Goal: Task Accomplishment & Management: Use online tool/utility

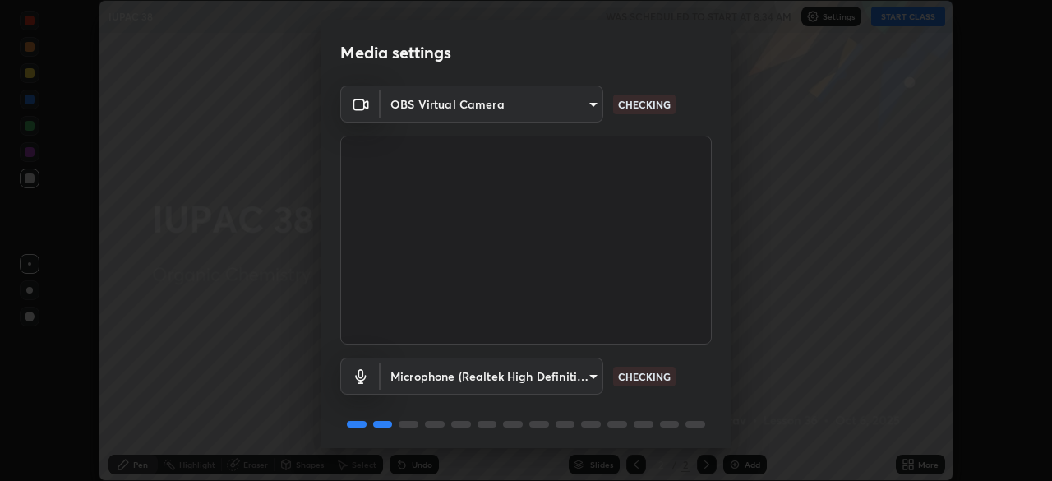
scroll to position [58, 0]
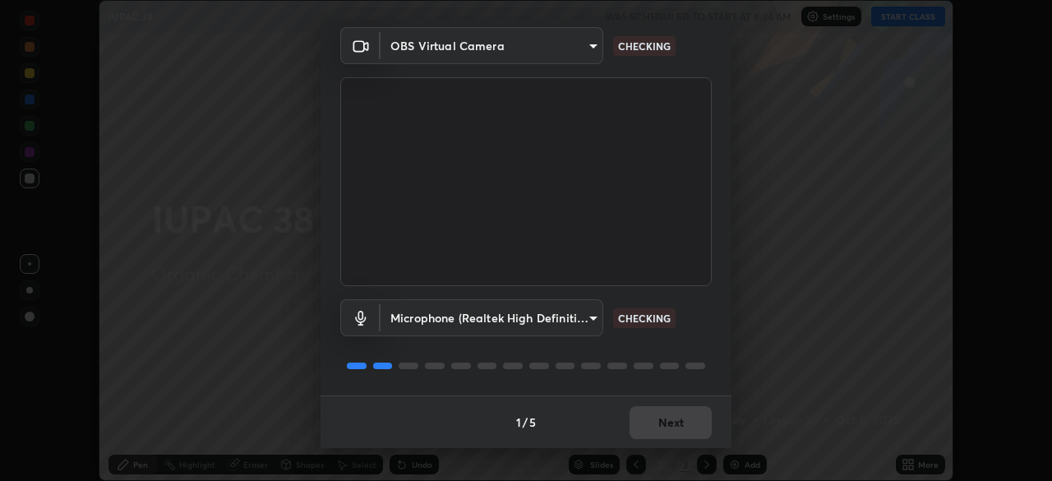
click at [653, 429] on div "1 / 5 Next" at bounding box center [525, 421] width 411 height 53
click at [652, 427] on div "1 / 5 Next" at bounding box center [525, 421] width 411 height 53
click at [653, 424] on div "1 / 5 Next" at bounding box center [525, 421] width 411 height 53
click at [659, 421] on div "1 / 5 Next" at bounding box center [525, 421] width 411 height 53
click at [660, 420] on div "1 / 5 Next" at bounding box center [525, 421] width 411 height 53
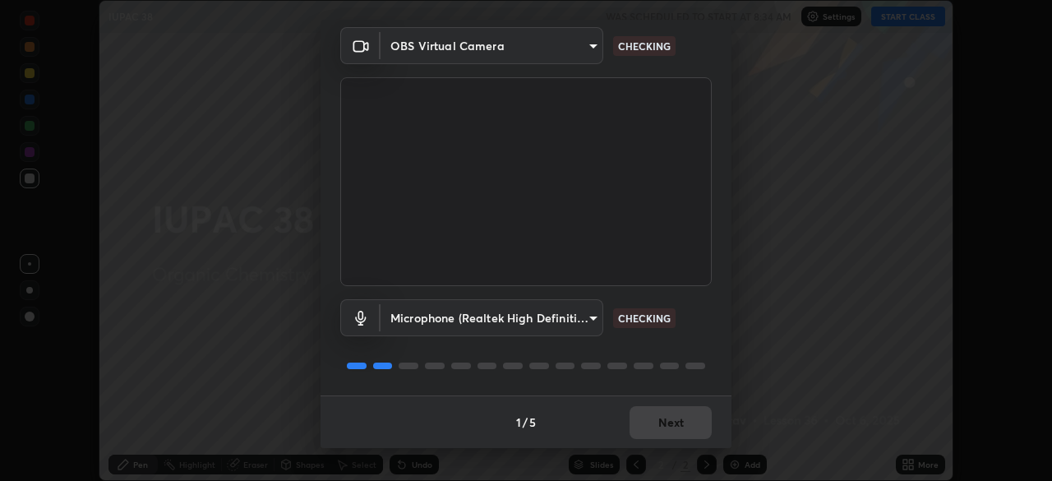
click at [662, 419] on div "1 / 5 Next" at bounding box center [525, 421] width 411 height 53
click at [658, 427] on div "1 / 5 Next" at bounding box center [525, 421] width 411 height 53
click at [661, 426] on div "1 / 5 Next" at bounding box center [525, 421] width 411 height 53
click at [661, 425] on div "1 / 5 Next" at bounding box center [525, 421] width 411 height 53
click at [659, 426] on div "1 / 5 Next" at bounding box center [525, 421] width 411 height 53
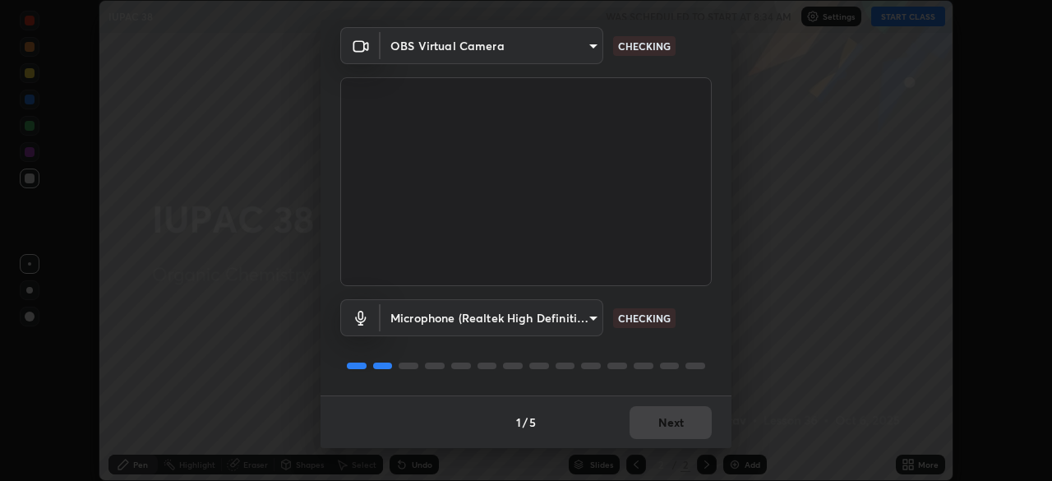
click at [656, 426] on div "1 / 5 Next" at bounding box center [525, 421] width 411 height 53
click at [659, 424] on div "1 / 5 Next" at bounding box center [525, 421] width 411 height 53
click at [660, 426] on div "1 / 5 Next" at bounding box center [525, 421] width 411 height 53
click at [658, 425] on div "1 / 5 Next" at bounding box center [525, 421] width 411 height 53
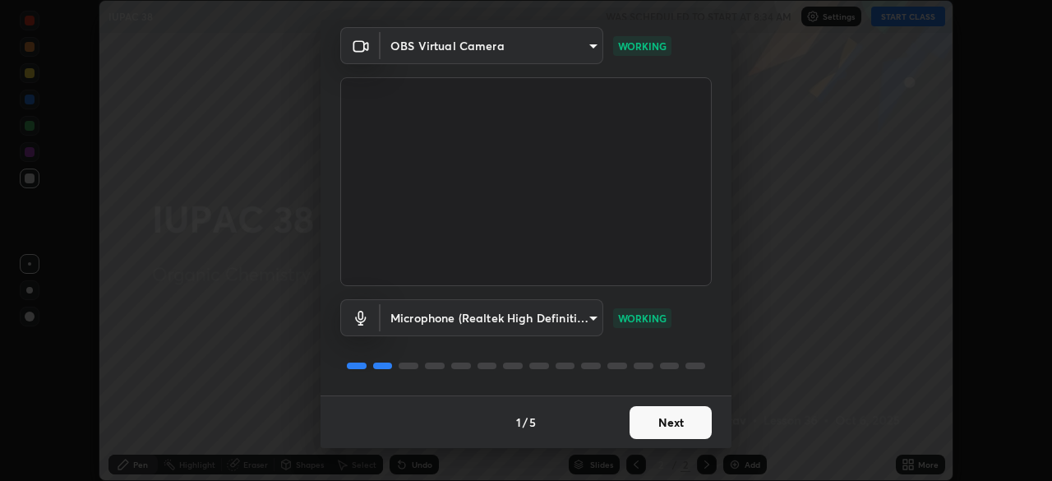
click at [657, 418] on button "Next" at bounding box center [670, 422] width 82 height 33
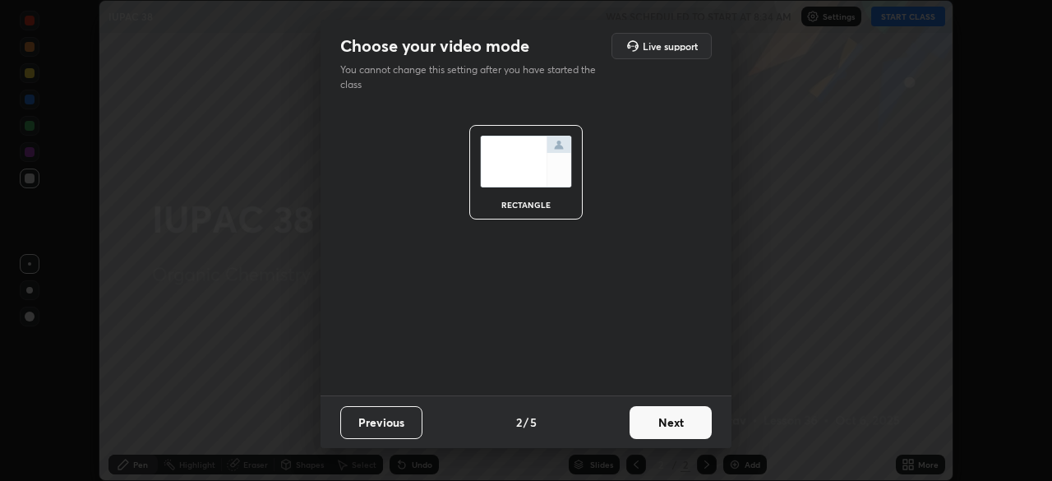
click at [656, 421] on button "Next" at bounding box center [670, 422] width 82 height 33
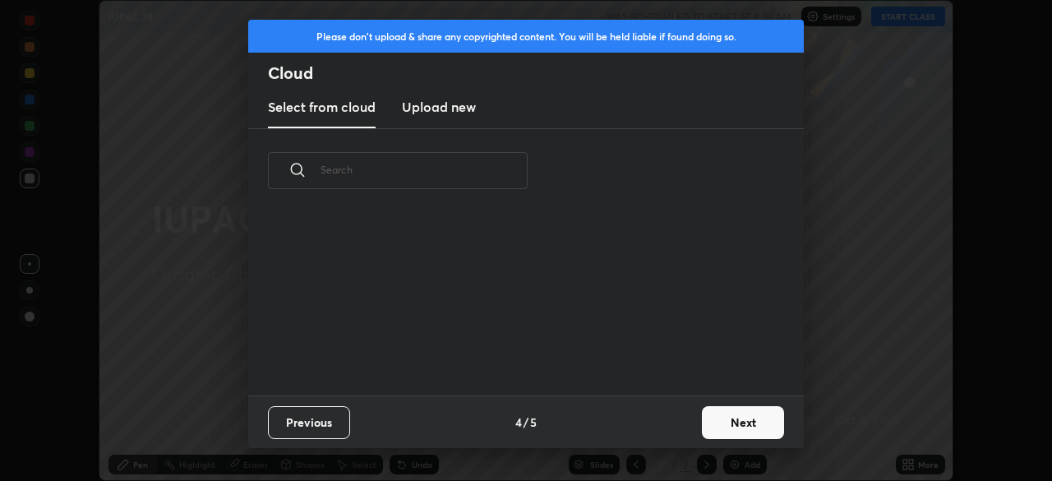
click at [655, 420] on div "Previous 4 / 5 Next" at bounding box center [525, 421] width 555 height 53
click at [656, 425] on div "Previous 4 / 5 Next" at bounding box center [525, 421] width 555 height 53
click at [716, 422] on button "Next" at bounding box center [743, 422] width 82 height 33
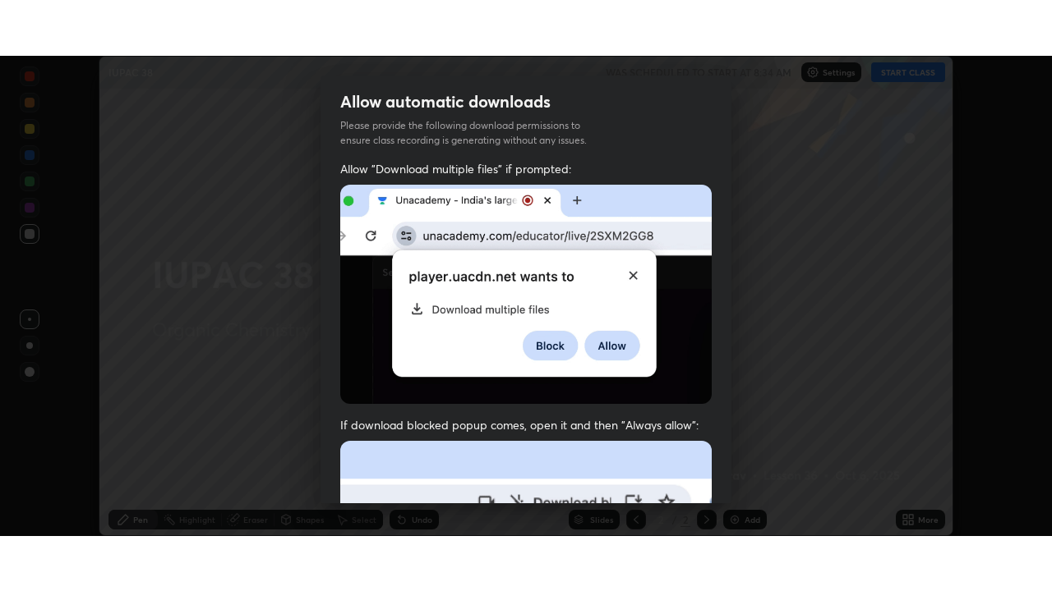
scroll to position [393, 0]
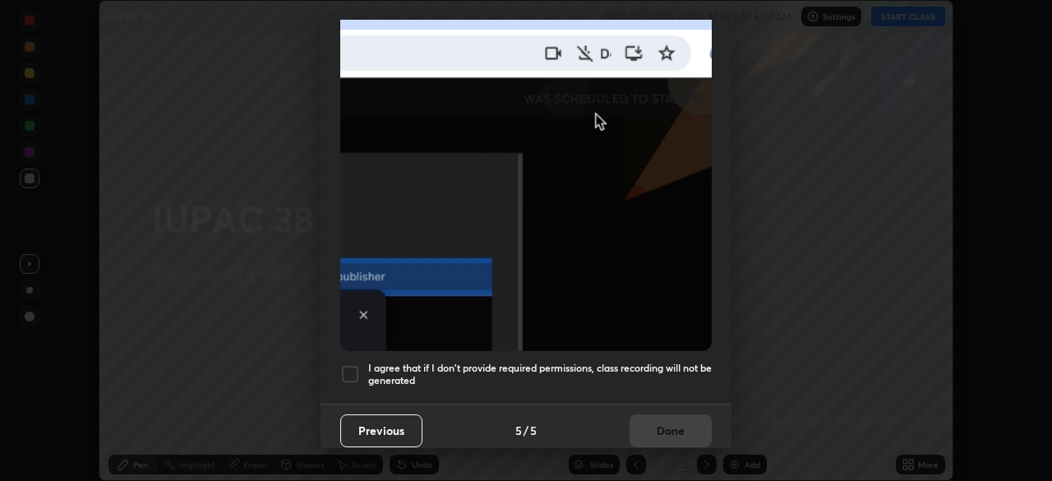
click at [348, 372] on div at bounding box center [350, 374] width 20 height 20
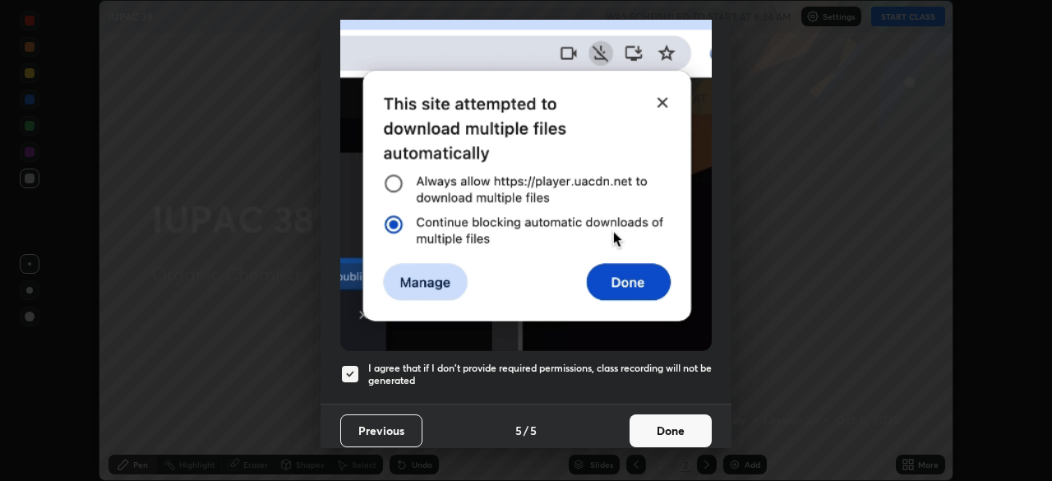
click at [655, 428] on button "Done" at bounding box center [670, 430] width 82 height 33
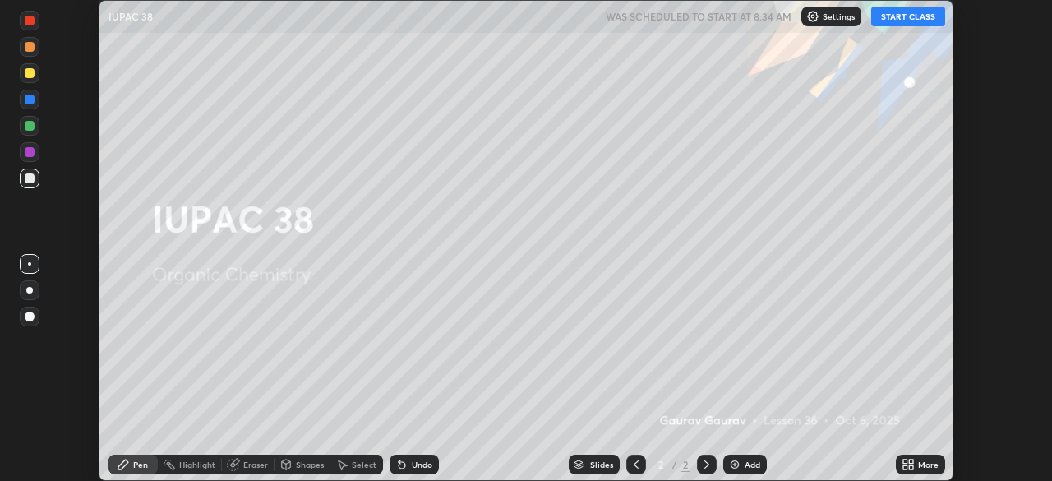
click at [921, 14] on button "START CLASS" at bounding box center [908, 17] width 74 height 20
click at [744, 463] on div "Add" at bounding box center [752, 464] width 16 height 8
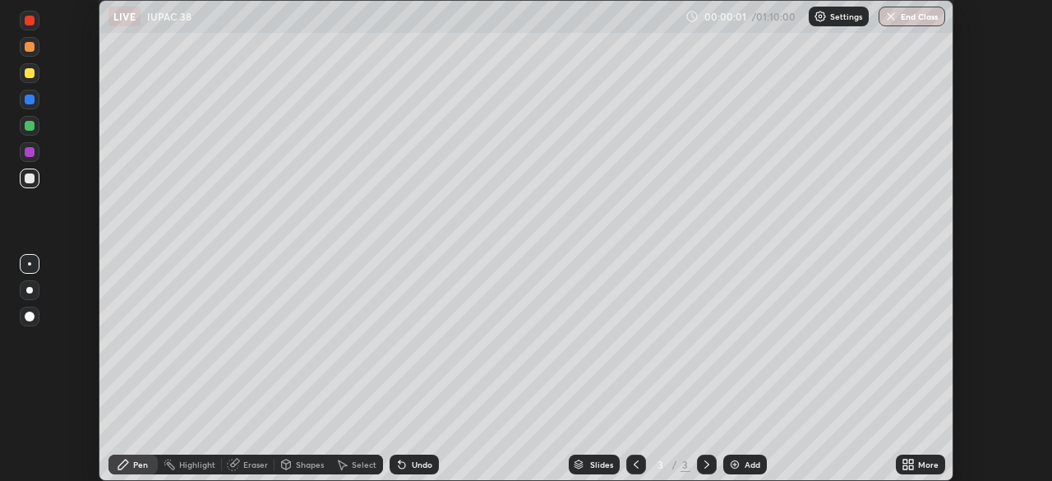
click at [910, 461] on icon at bounding box center [911, 461] width 4 height 4
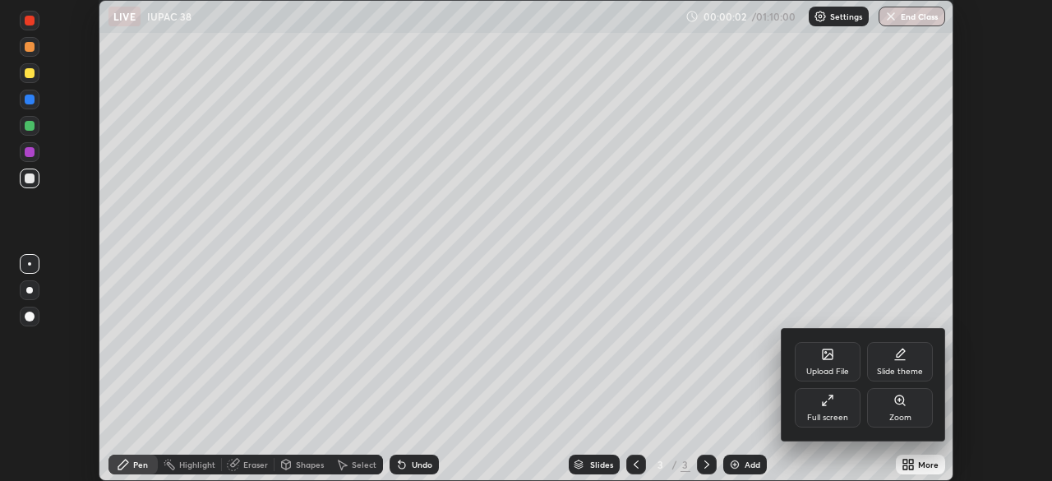
click at [844, 404] on div "Full screen" at bounding box center [827, 407] width 66 height 39
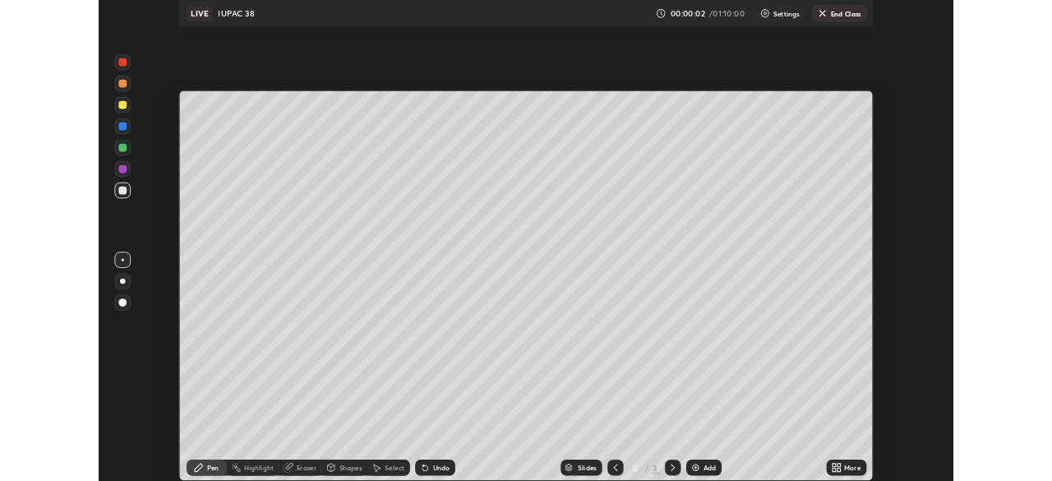
scroll to position [591, 1052]
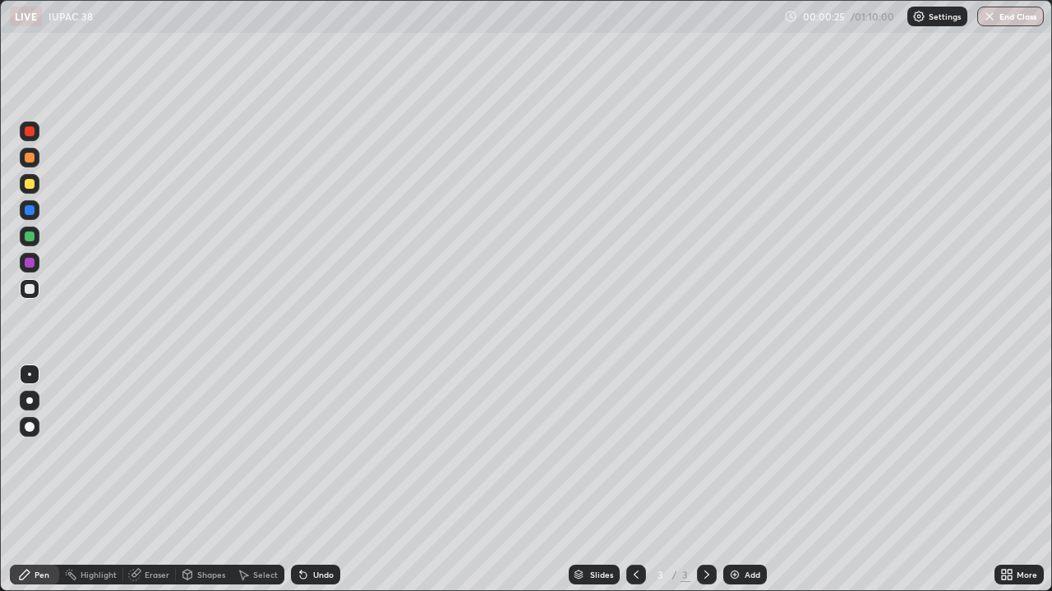
click at [31, 184] on div at bounding box center [30, 184] width 10 height 10
click at [30, 287] on div at bounding box center [30, 289] width 10 height 10
click at [31, 286] on div at bounding box center [30, 289] width 10 height 10
click at [33, 288] on div at bounding box center [30, 289] width 10 height 10
click at [158, 480] on div "Eraser" at bounding box center [157, 575] width 25 height 8
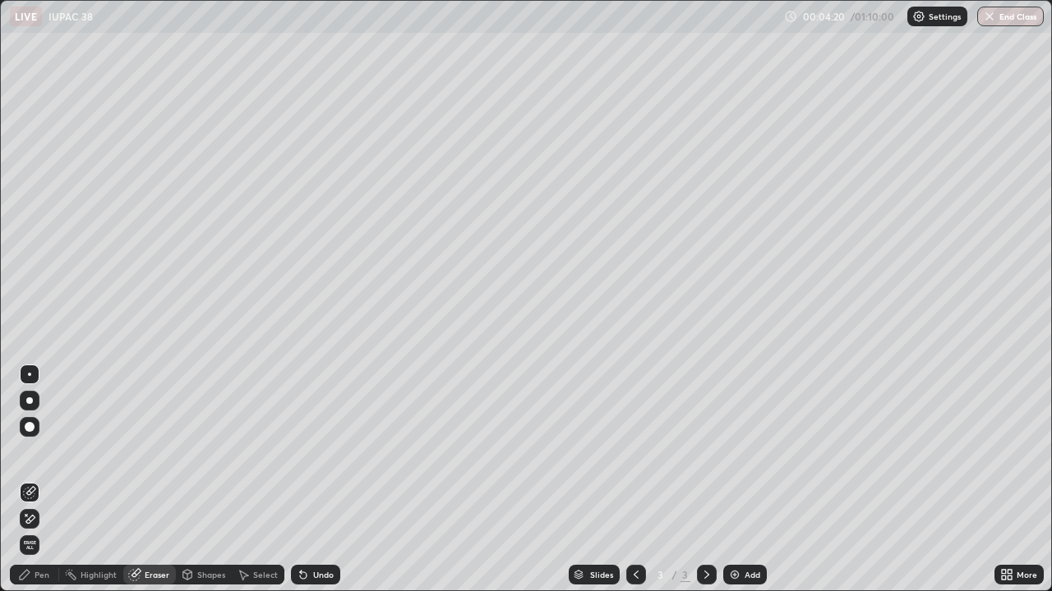
click at [44, 480] on div "Pen" at bounding box center [42, 575] width 15 height 8
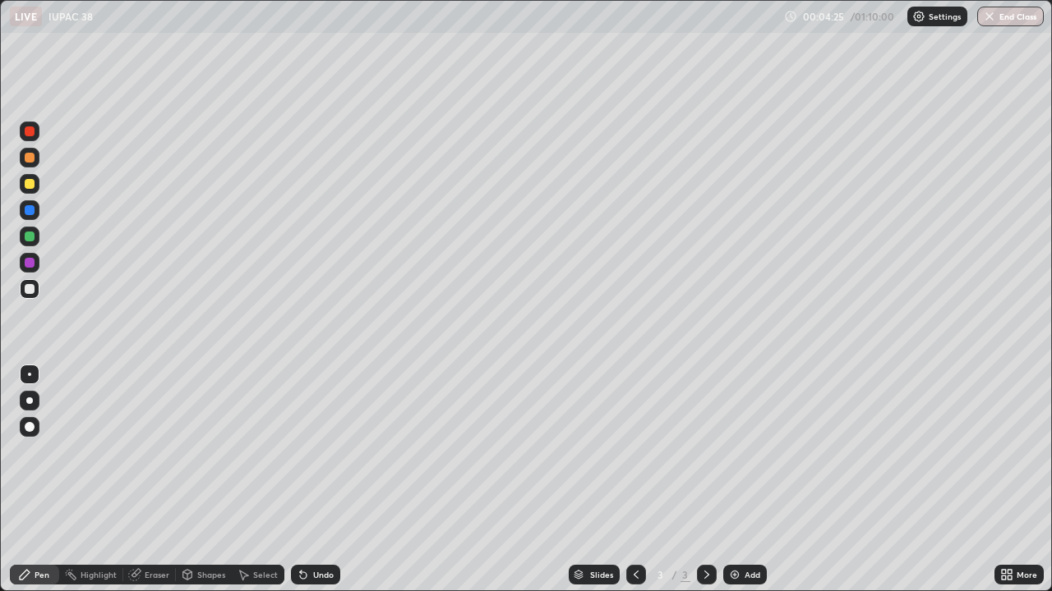
click at [32, 185] on div at bounding box center [30, 184] width 10 height 10
click at [740, 480] on div "Add" at bounding box center [745, 575] width 44 height 20
click at [306, 480] on div "Undo" at bounding box center [315, 575] width 49 height 20
click at [307, 480] on div "Undo" at bounding box center [315, 575] width 49 height 20
click at [309, 480] on div "Undo" at bounding box center [315, 575] width 49 height 20
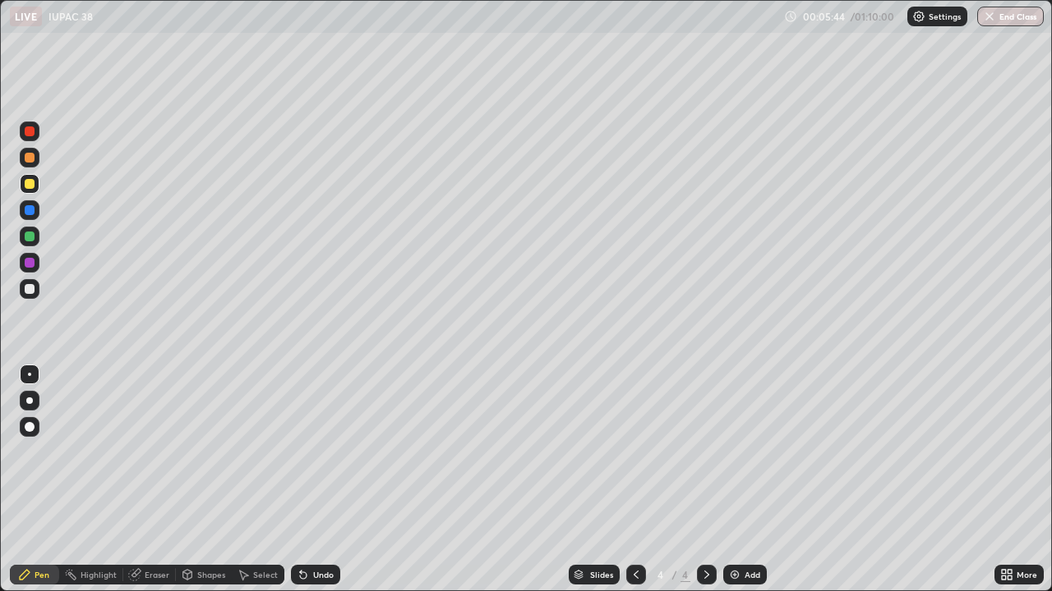
click at [28, 291] on div at bounding box center [30, 289] width 10 height 10
click at [33, 187] on div at bounding box center [30, 184] width 10 height 10
click at [35, 208] on div at bounding box center [30, 210] width 20 height 20
click at [152, 480] on div "Eraser" at bounding box center [157, 575] width 25 height 8
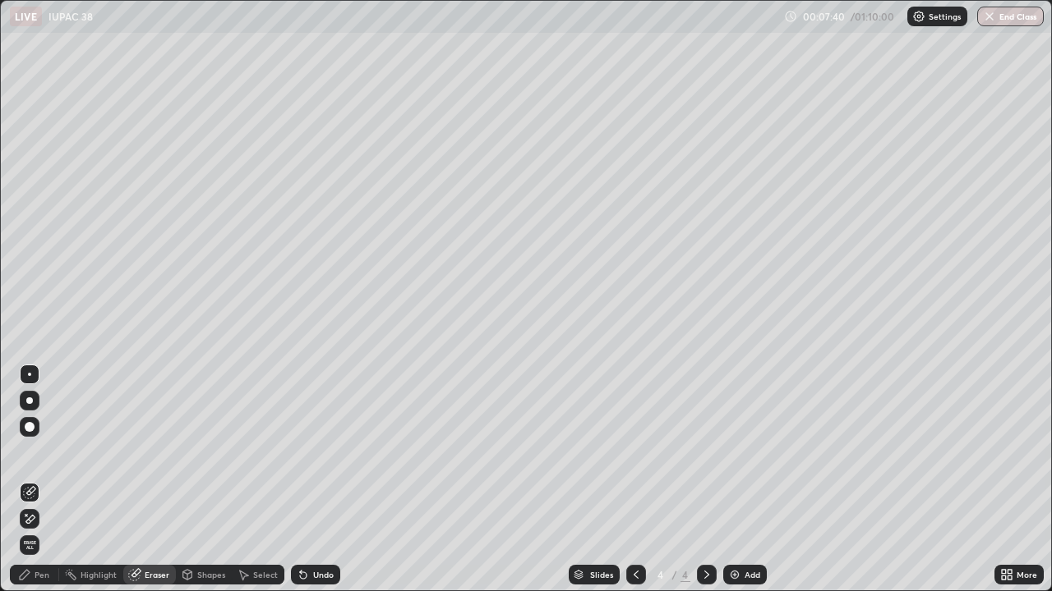
click at [42, 480] on div "Pen" at bounding box center [42, 575] width 15 height 8
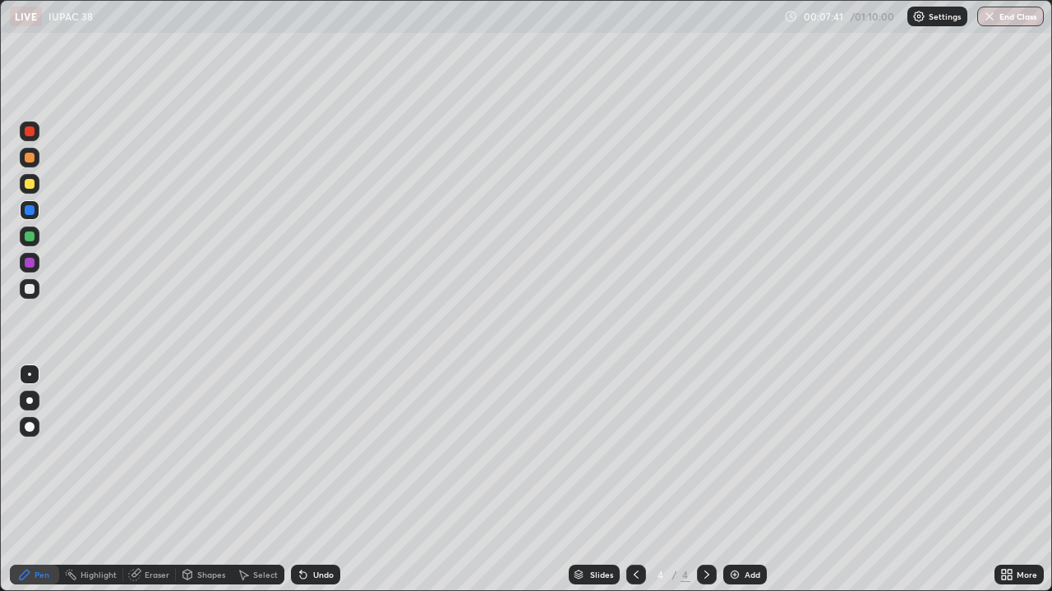
click at [31, 285] on div at bounding box center [30, 289] width 10 height 10
click at [28, 182] on div at bounding box center [30, 184] width 10 height 10
click at [33, 286] on div at bounding box center [30, 289] width 10 height 10
click at [30, 289] on div at bounding box center [30, 289] width 10 height 10
click at [29, 289] on div at bounding box center [30, 289] width 10 height 10
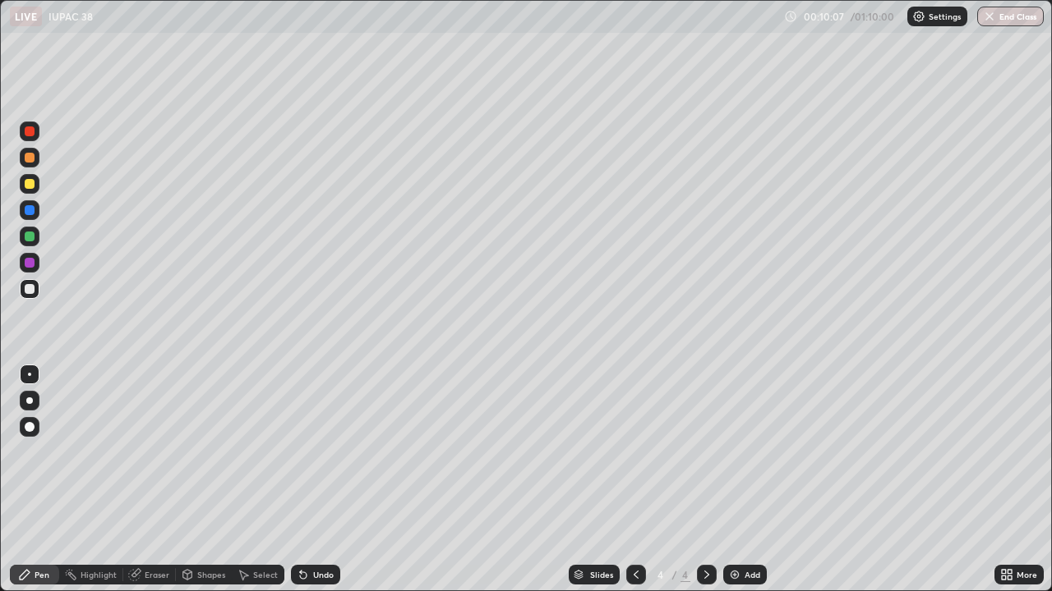
click at [731, 480] on img at bounding box center [734, 574] width 13 height 13
click at [36, 182] on div at bounding box center [30, 184] width 20 height 20
click at [154, 480] on div "Eraser" at bounding box center [157, 575] width 25 height 8
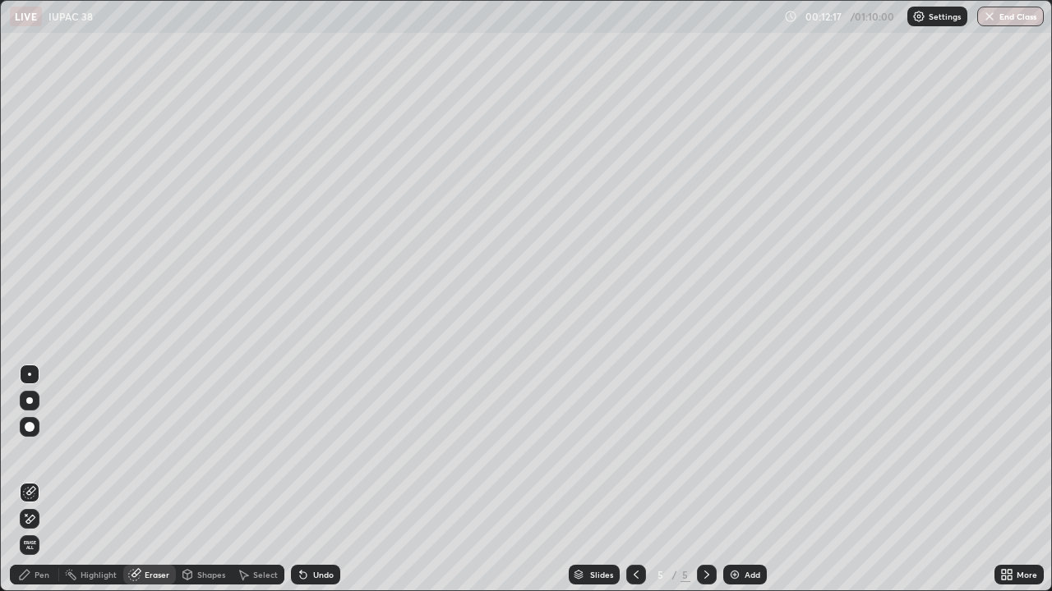
click at [38, 480] on div "Pen" at bounding box center [42, 575] width 15 height 8
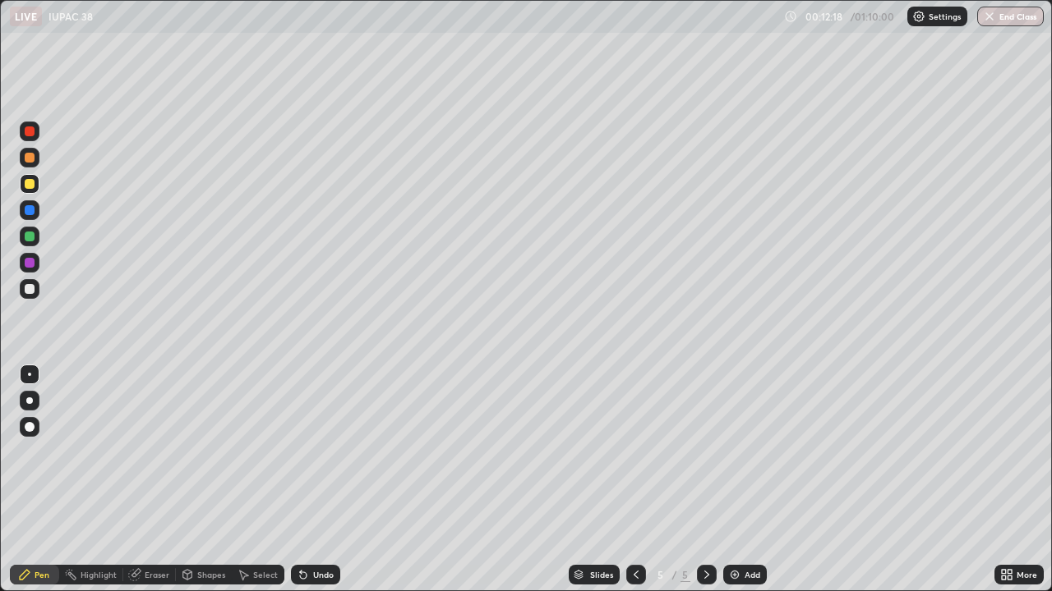
click at [32, 183] on div at bounding box center [30, 184] width 10 height 10
click at [640, 480] on icon at bounding box center [635, 574] width 13 height 13
click at [705, 480] on icon at bounding box center [706, 574] width 13 height 13
click at [31, 287] on div at bounding box center [30, 289] width 10 height 10
click at [30, 288] on div at bounding box center [30, 289] width 10 height 10
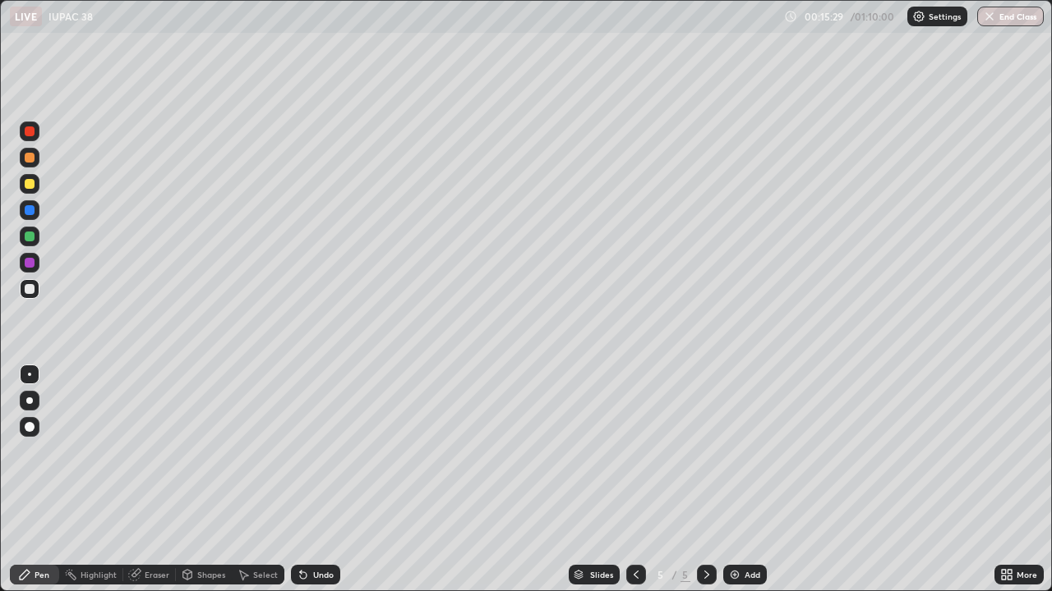
click at [33, 287] on div at bounding box center [30, 289] width 10 height 10
click at [731, 480] on img at bounding box center [734, 574] width 13 height 13
click at [157, 480] on div "Eraser" at bounding box center [149, 575] width 53 height 20
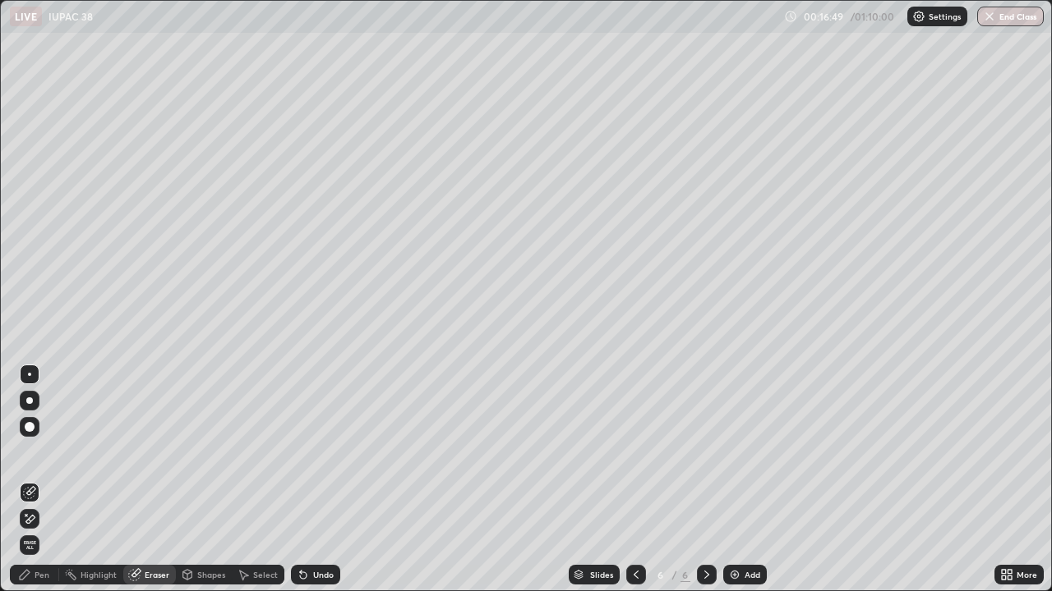
click at [43, 480] on div "Pen" at bounding box center [42, 575] width 15 height 8
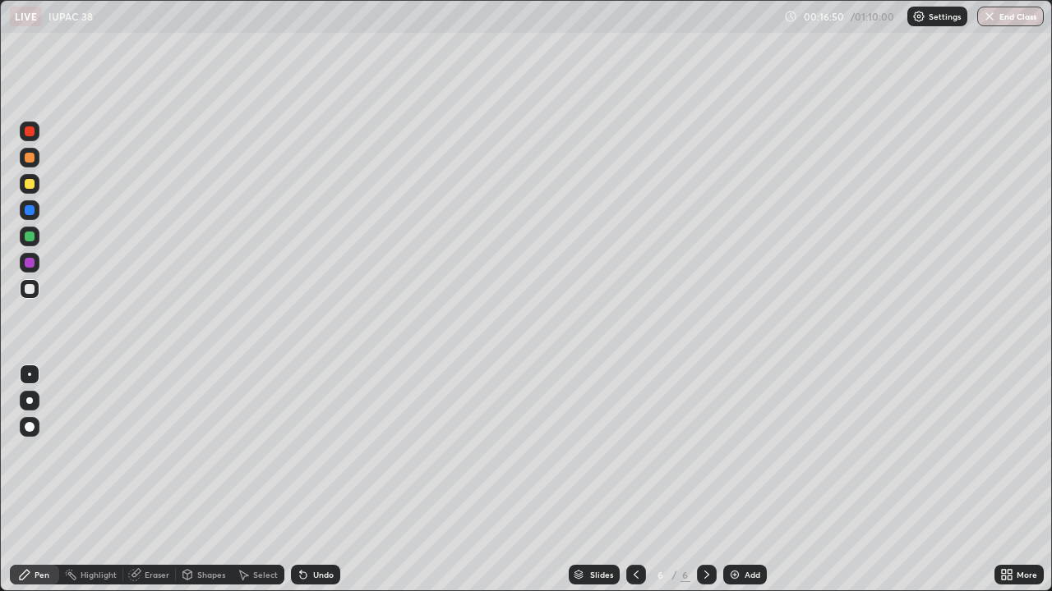
click at [31, 180] on div at bounding box center [30, 184] width 10 height 10
click at [275, 480] on div "Select" at bounding box center [258, 575] width 53 height 33
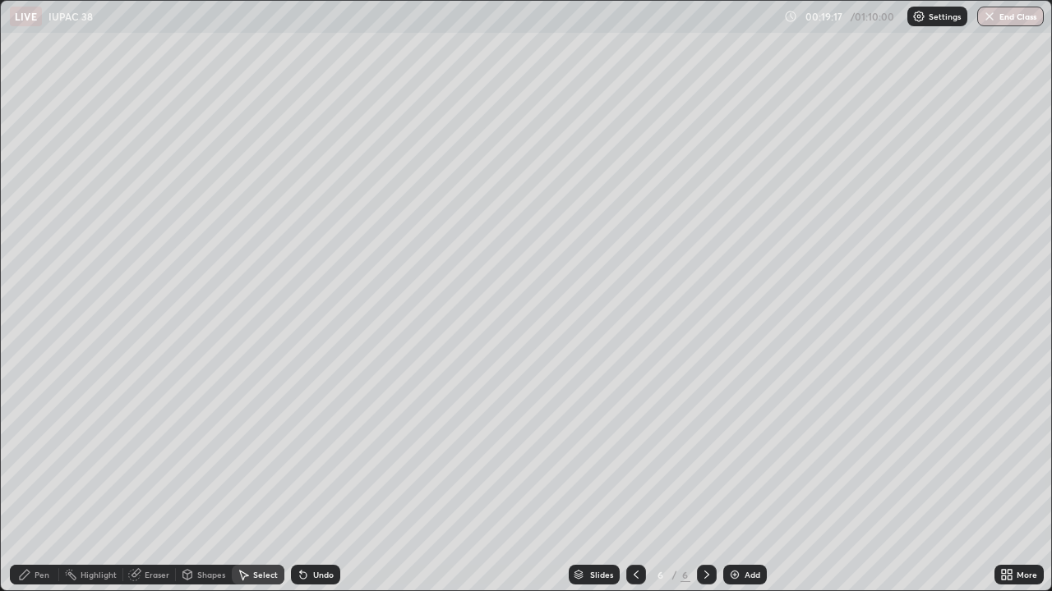
click at [275, 480] on div "Select" at bounding box center [258, 575] width 53 height 33
click at [277, 480] on div "0 ° Undo Copy Duplicate Duplicate to new slide Delete" at bounding box center [526, 296] width 1050 height 590
click at [315, 480] on div "Undo" at bounding box center [323, 575] width 21 height 8
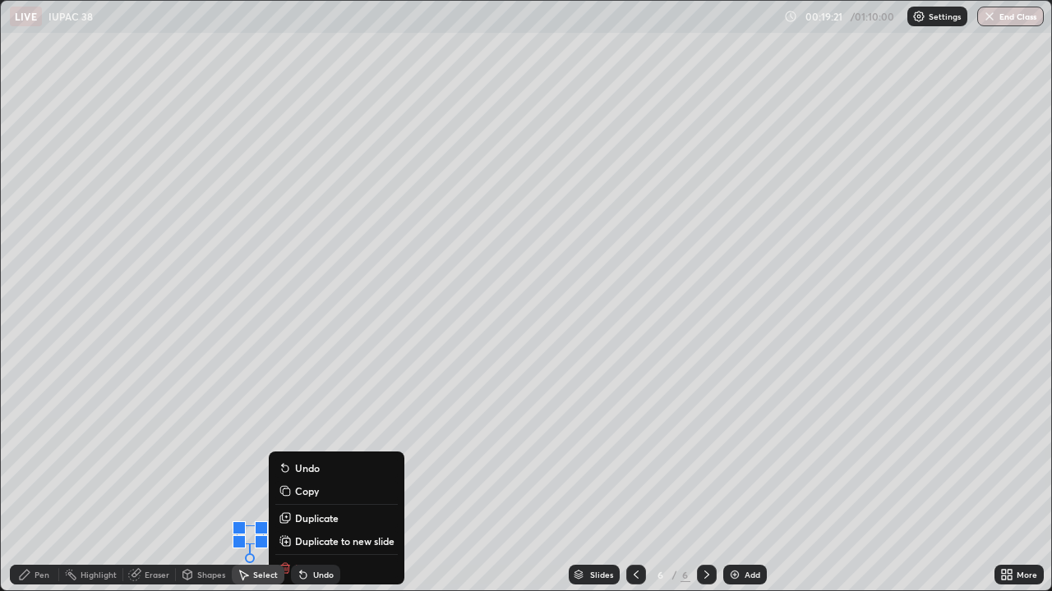
click at [278, 480] on icon at bounding box center [284, 541] width 13 height 13
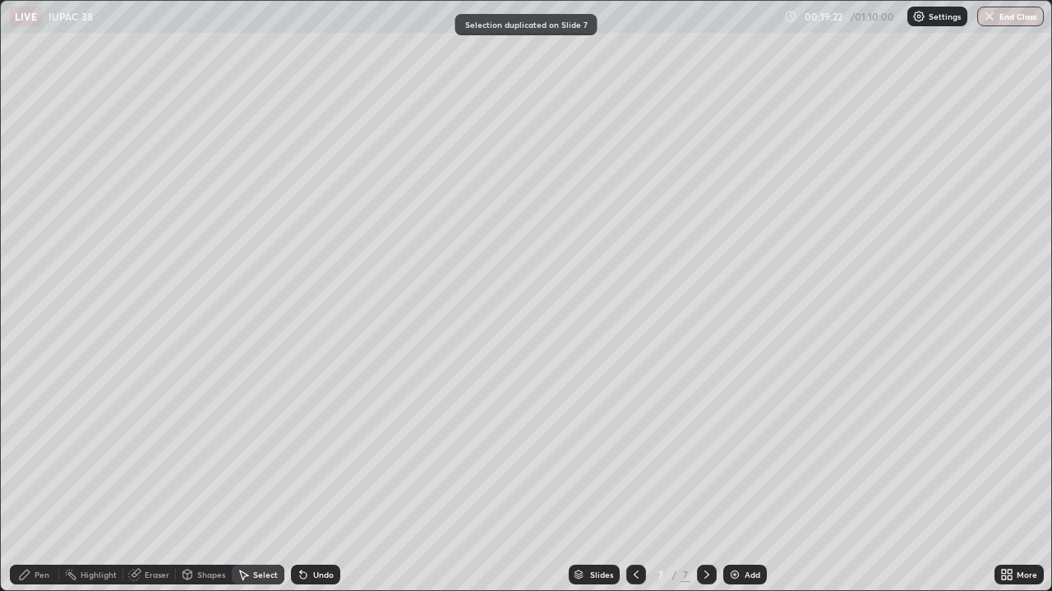
click at [308, 480] on div "Undo" at bounding box center [315, 575] width 49 height 20
click at [629, 480] on icon at bounding box center [635, 574] width 13 height 13
click at [37, 480] on div "Pen" at bounding box center [42, 575] width 15 height 8
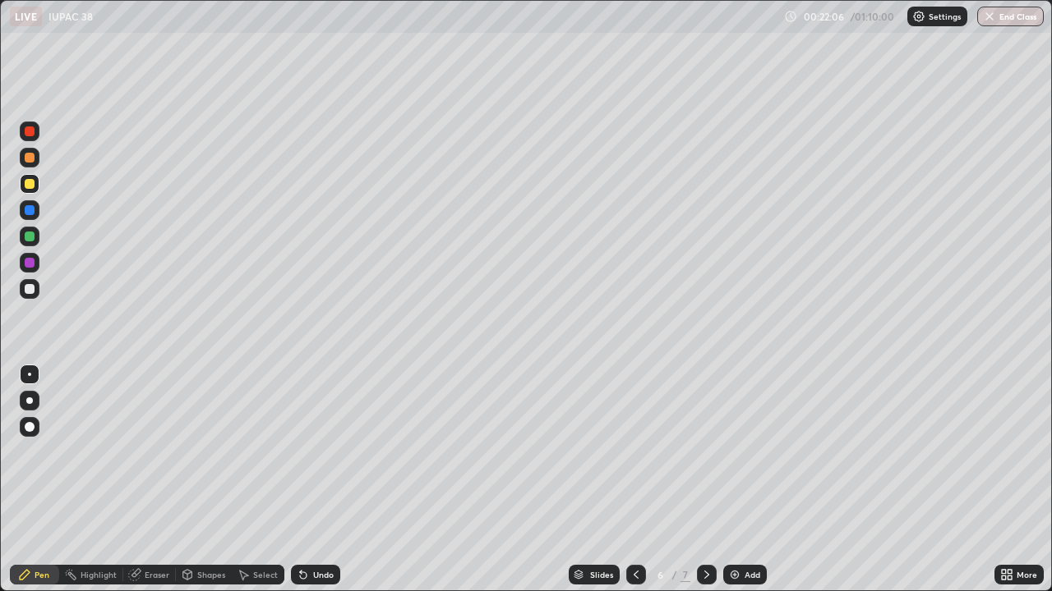
click at [735, 480] on img at bounding box center [734, 574] width 13 height 13
click at [30, 286] on div at bounding box center [30, 289] width 10 height 10
click at [31, 179] on div at bounding box center [30, 184] width 10 height 10
click at [148, 480] on div "Eraser" at bounding box center [157, 575] width 25 height 8
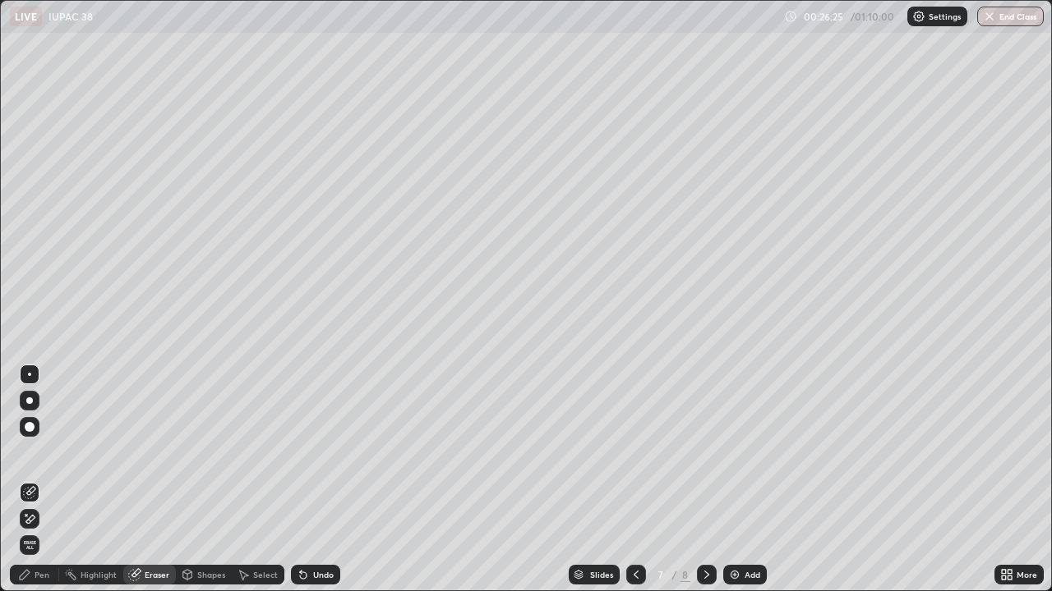
click at [47, 480] on div "Pen" at bounding box center [42, 575] width 15 height 8
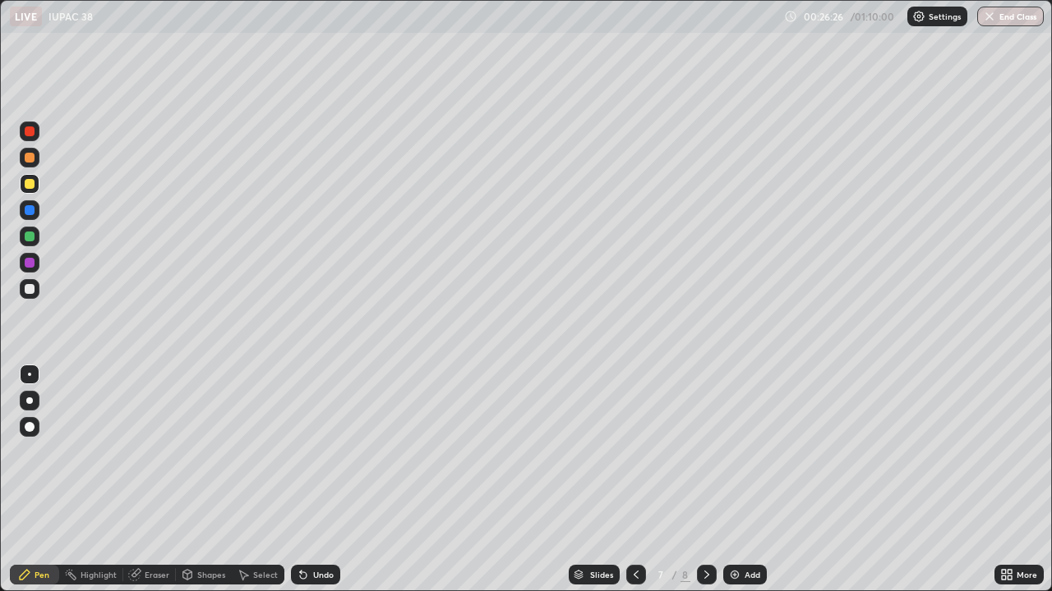
click at [30, 287] on div at bounding box center [30, 289] width 10 height 10
click at [150, 480] on div "Eraser" at bounding box center [157, 575] width 25 height 8
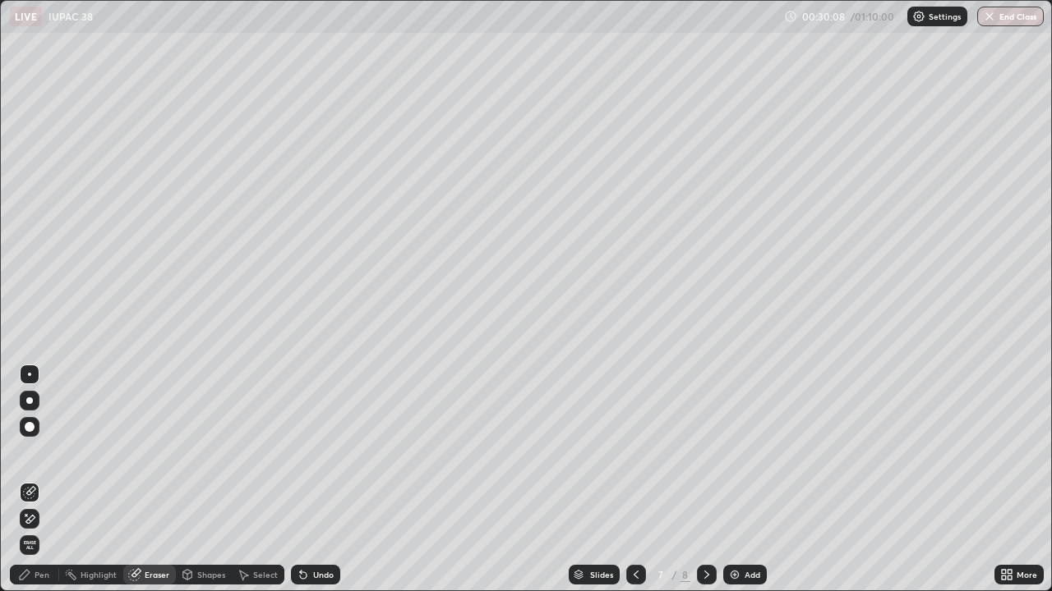
click at [736, 480] on img at bounding box center [734, 574] width 13 height 13
click at [43, 480] on div "Pen" at bounding box center [42, 575] width 15 height 8
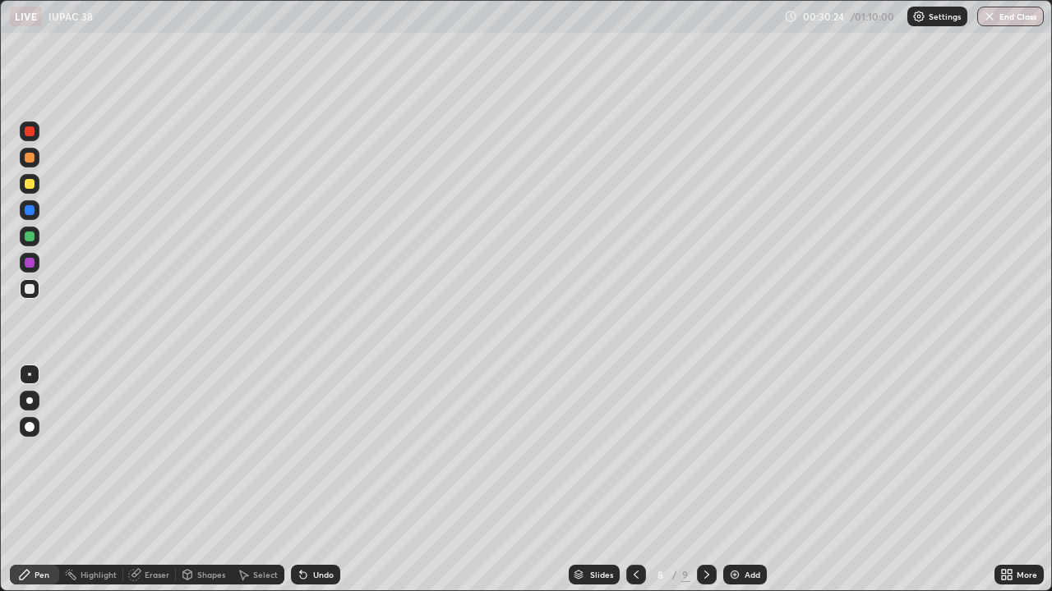
click at [142, 480] on div "Eraser" at bounding box center [149, 575] width 53 height 20
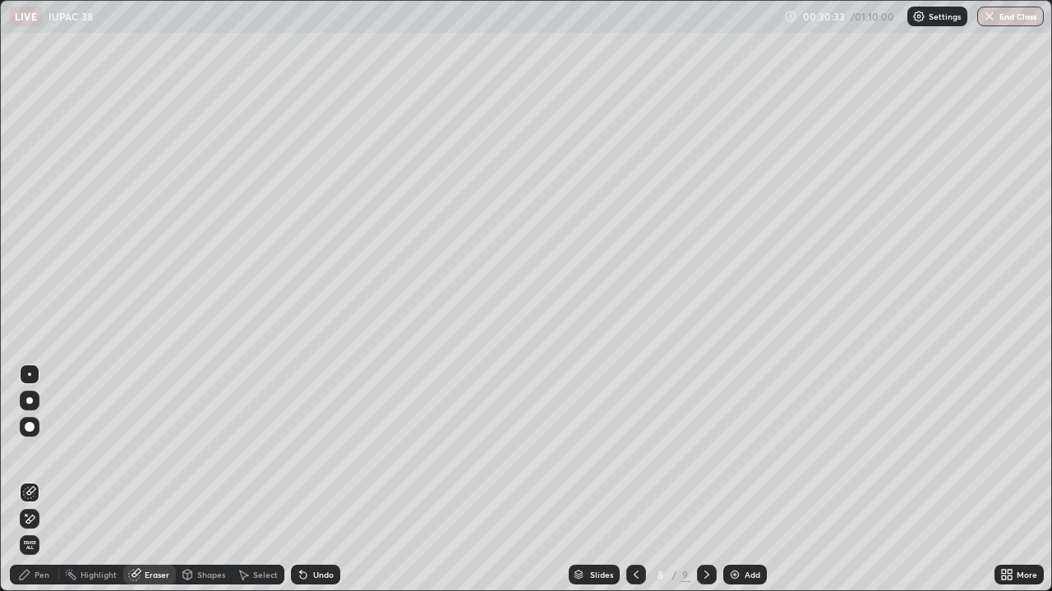
click at [42, 480] on div "Pen" at bounding box center [42, 575] width 15 height 8
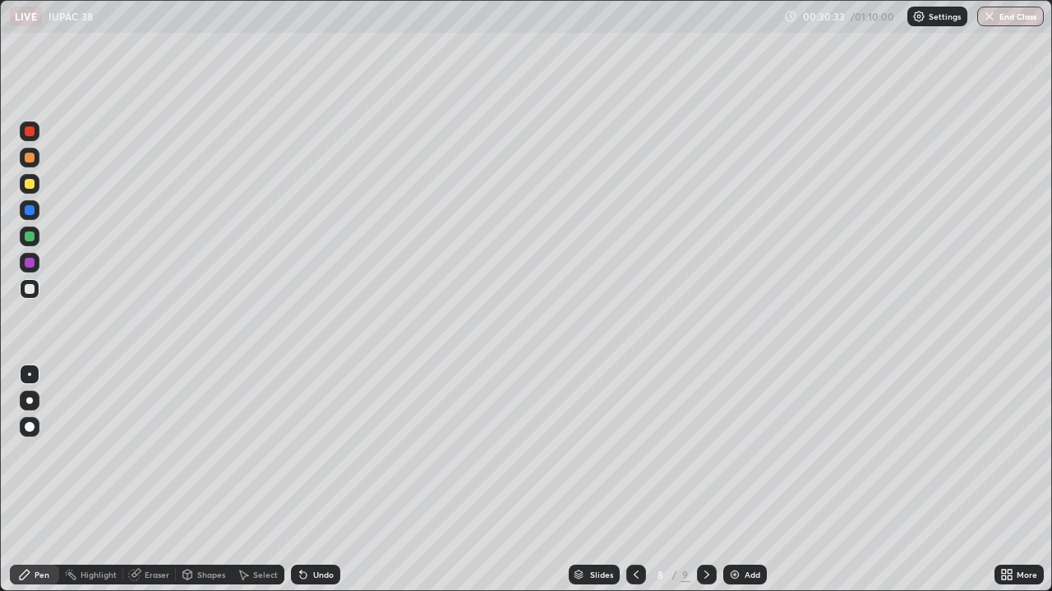
click at [28, 184] on div at bounding box center [30, 184] width 10 height 10
click at [147, 480] on div "Eraser" at bounding box center [157, 575] width 25 height 8
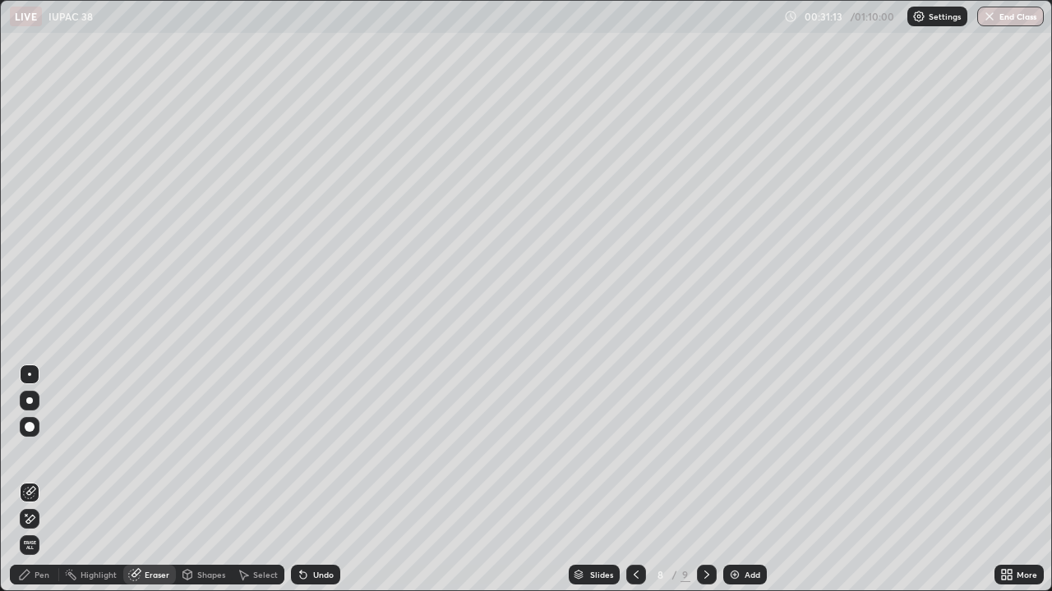
click at [45, 480] on div "Pen" at bounding box center [42, 575] width 15 height 8
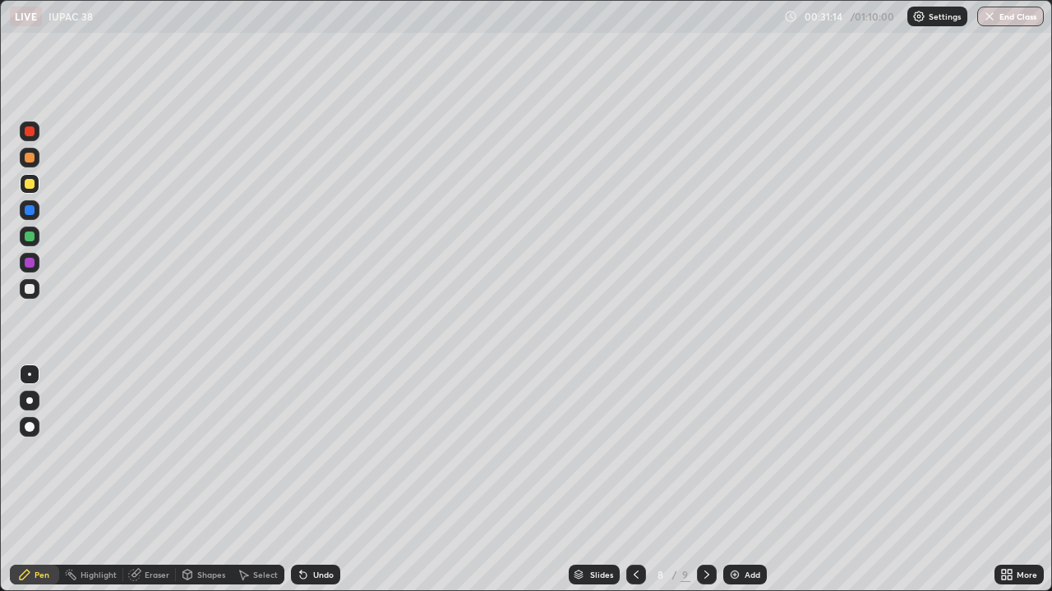
click at [30, 289] on div at bounding box center [30, 289] width 10 height 10
click at [33, 180] on div at bounding box center [30, 184] width 10 height 10
click at [738, 480] on img at bounding box center [734, 574] width 13 height 13
click at [329, 480] on div "Undo" at bounding box center [323, 575] width 21 height 8
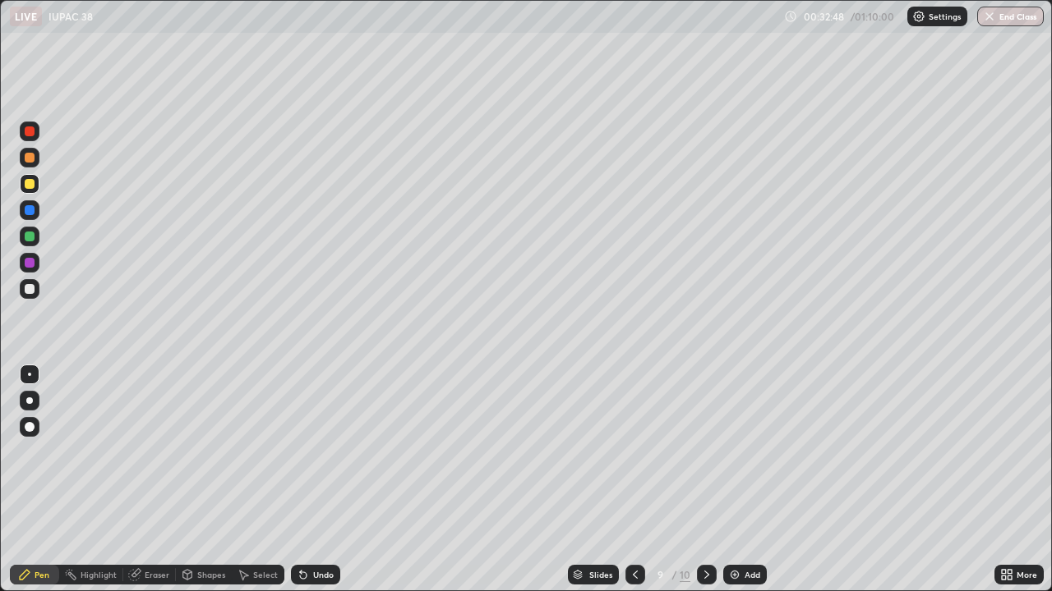
click at [30, 289] on div at bounding box center [30, 289] width 10 height 10
click at [162, 480] on div "Eraser" at bounding box center [157, 575] width 25 height 8
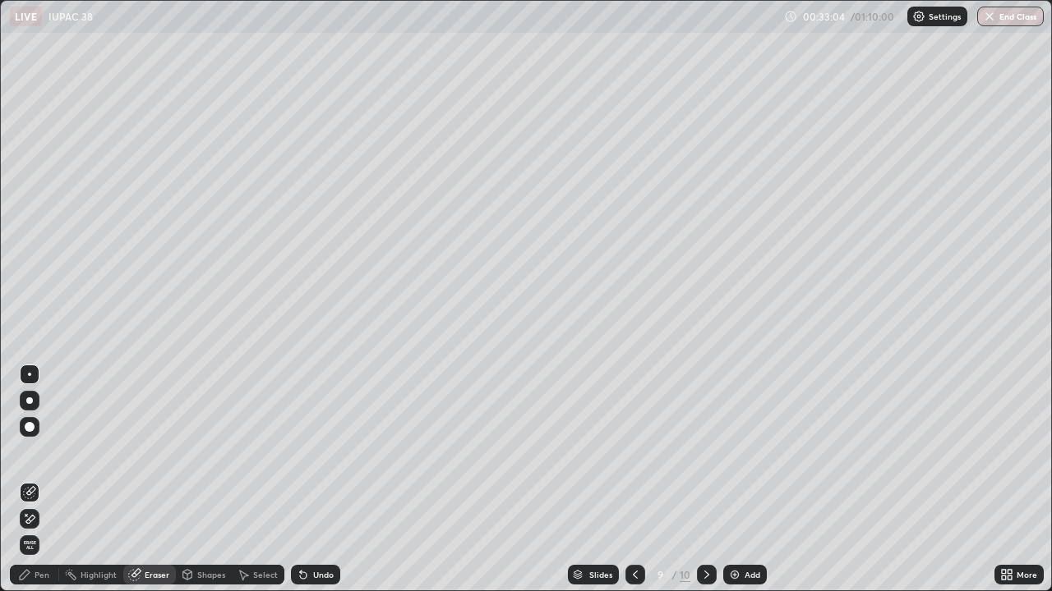
click at [43, 480] on div "Pen" at bounding box center [42, 575] width 15 height 8
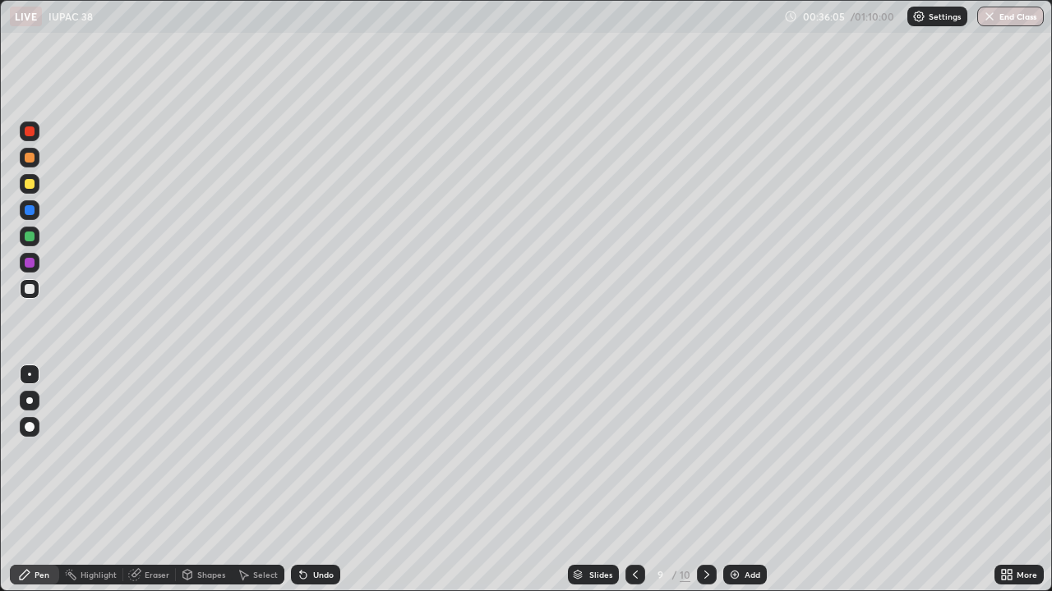
click at [30, 185] on div at bounding box center [30, 184] width 10 height 10
click at [145, 480] on div "Eraser" at bounding box center [157, 575] width 25 height 8
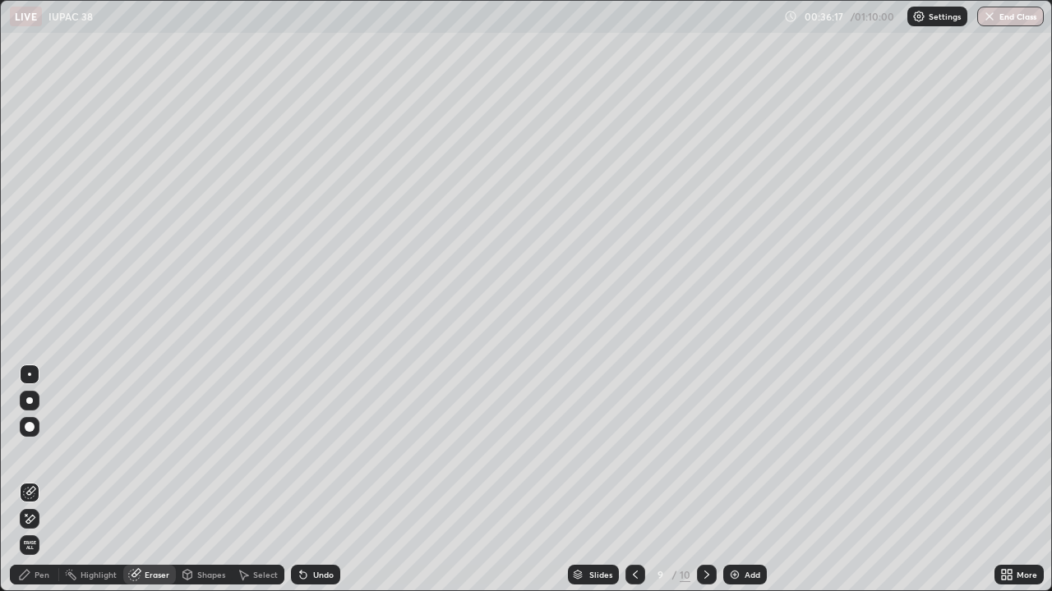
click at [38, 480] on div "Pen" at bounding box center [34, 575] width 49 height 20
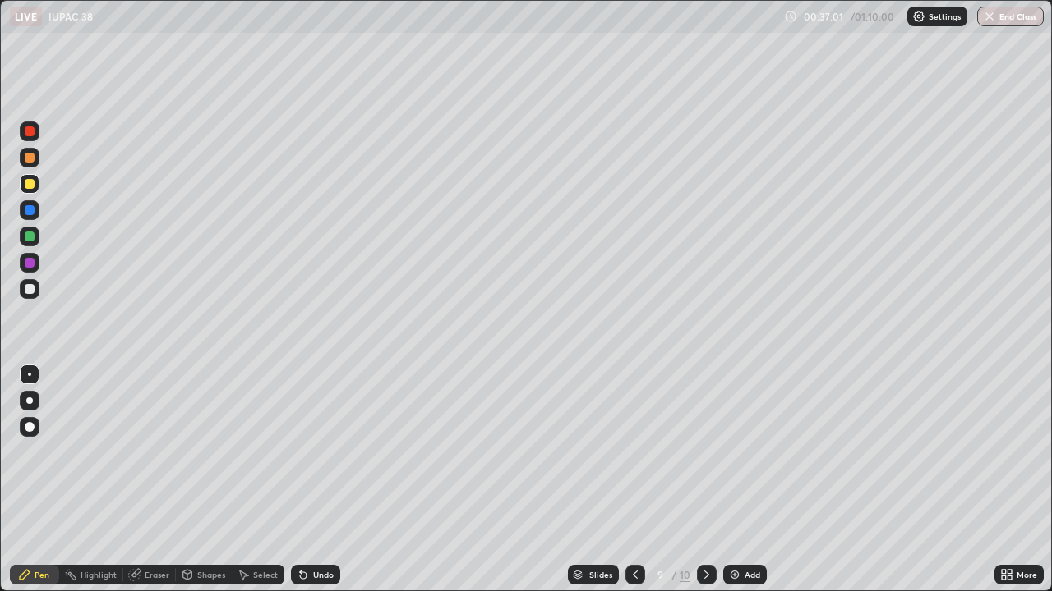
click at [31, 286] on div at bounding box center [30, 289] width 10 height 10
click at [146, 480] on div "Eraser" at bounding box center [157, 575] width 25 height 8
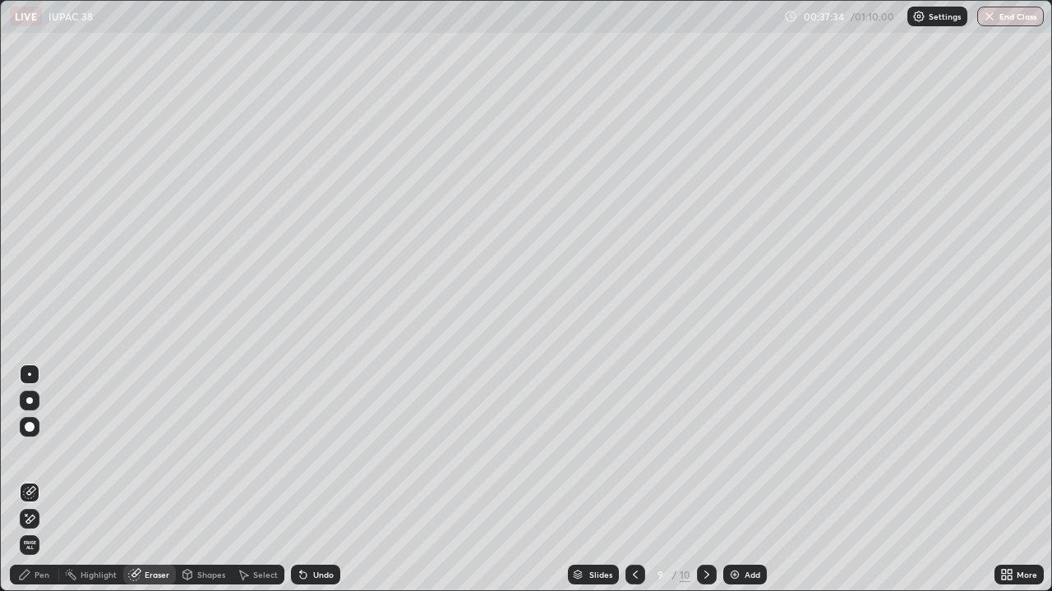
click at [44, 480] on div "Pen" at bounding box center [34, 575] width 49 height 20
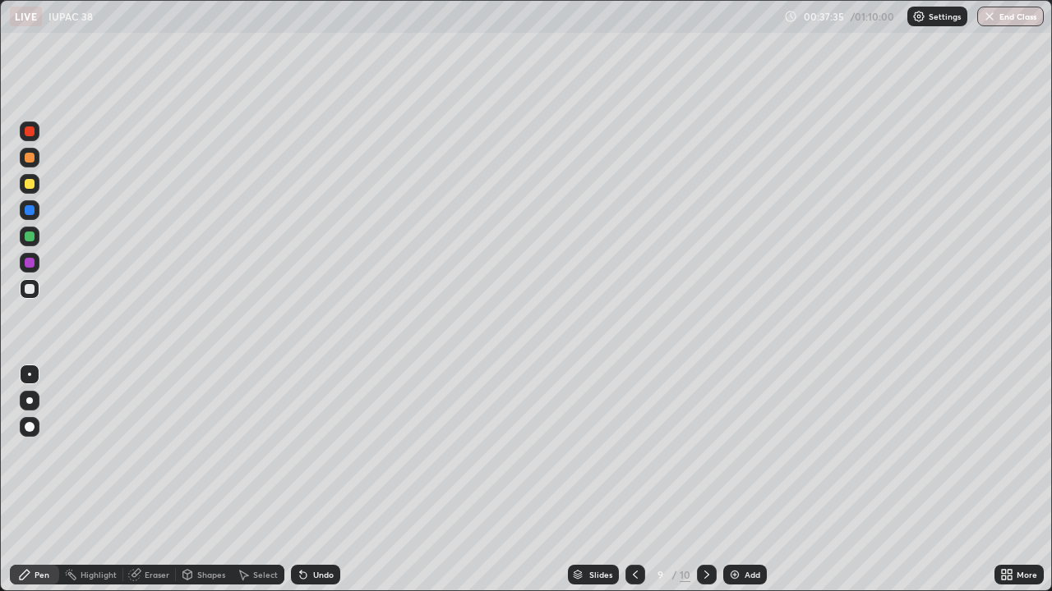
click at [28, 289] on div at bounding box center [30, 289] width 10 height 10
click at [29, 186] on div at bounding box center [30, 184] width 10 height 10
click at [304, 480] on icon at bounding box center [303, 574] width 13 height 13
click at [301, 480] on icon at bounding box center [303, 576] width 7 height 7
click at [32, 291] on div at bounding box center [30, 289] width 10 height 10
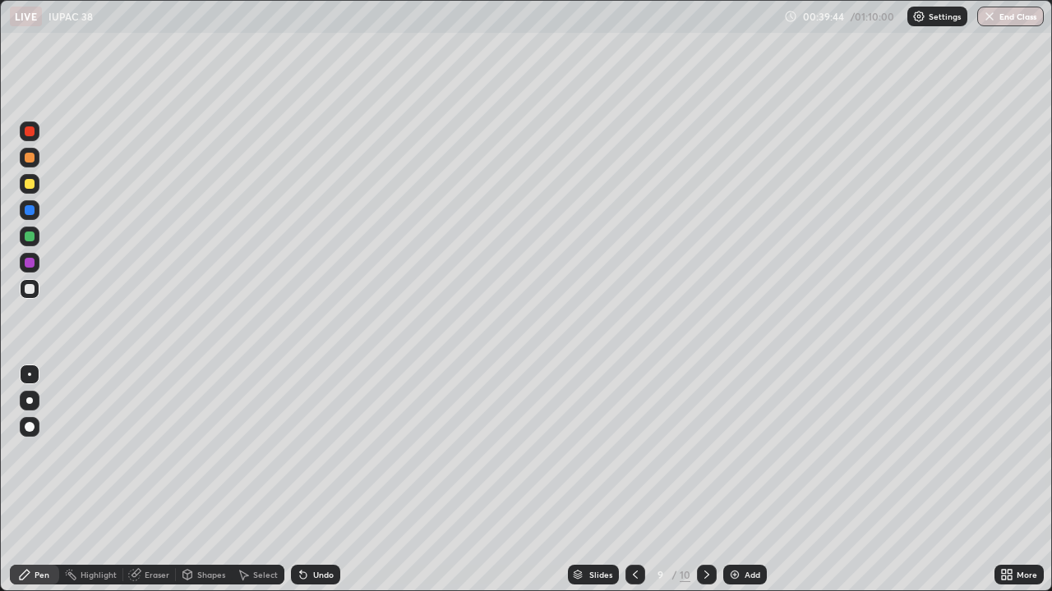
click at [736, 480] on div "Add" at bounding box center [745, 575] width 44 height 20
click at [31, 184] on div at bounding box center [30, 184] width 10 height 10
click at [734, 480] on img at bounding box center [734, 574] width 13 height 13
click at [30, 286] on div at bounding box center [30, 289] width 10 height 10
click at [31, 186] on div at bounding box center [30, 184] width 10 height 10
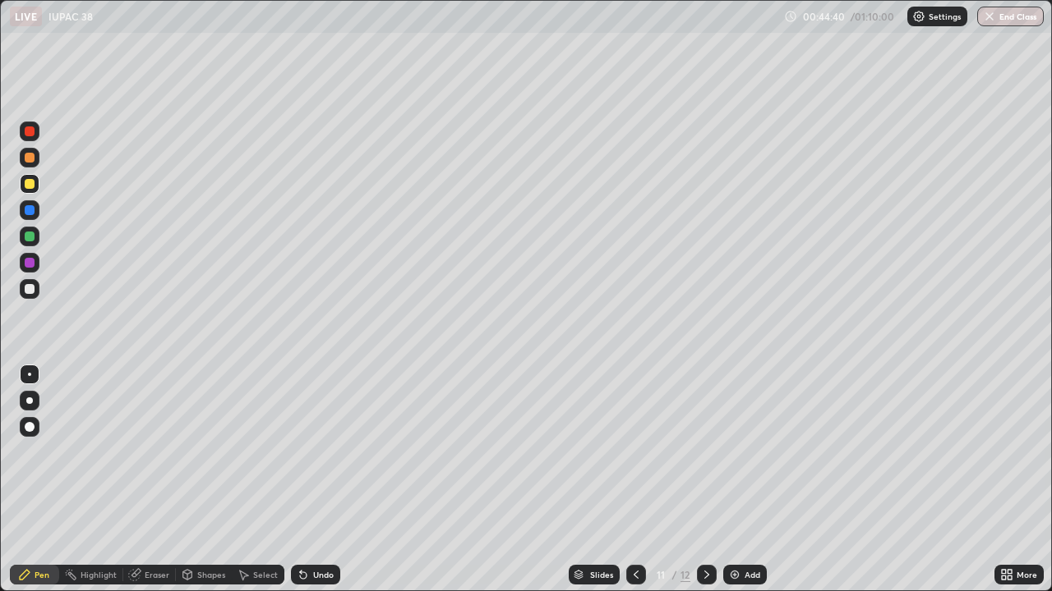
click at [323, 480] on div "Undo" at bounding box center [323, 575] width 21 height 8
click at [318, 480] on div "Undo" at bounding box center [323, 575] width 21 height 8
click at [314, 480] on div "Undo" at bounding box center [323, 575] width 21 height 8
click at [32, 287] on div at bounding box center [30, 289] width 10 height 10
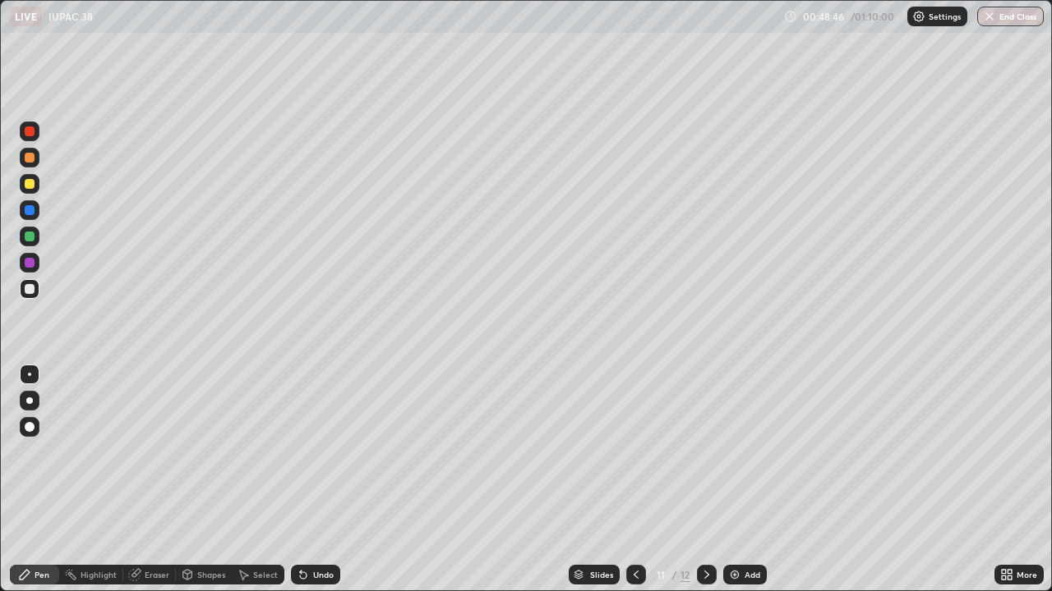
click at [739, 480] on img at bounding box center [734, 574] width 13 height 13
click at [155, 480] on div "Eraser" at bounding box center [157, 575] width 25 height 8
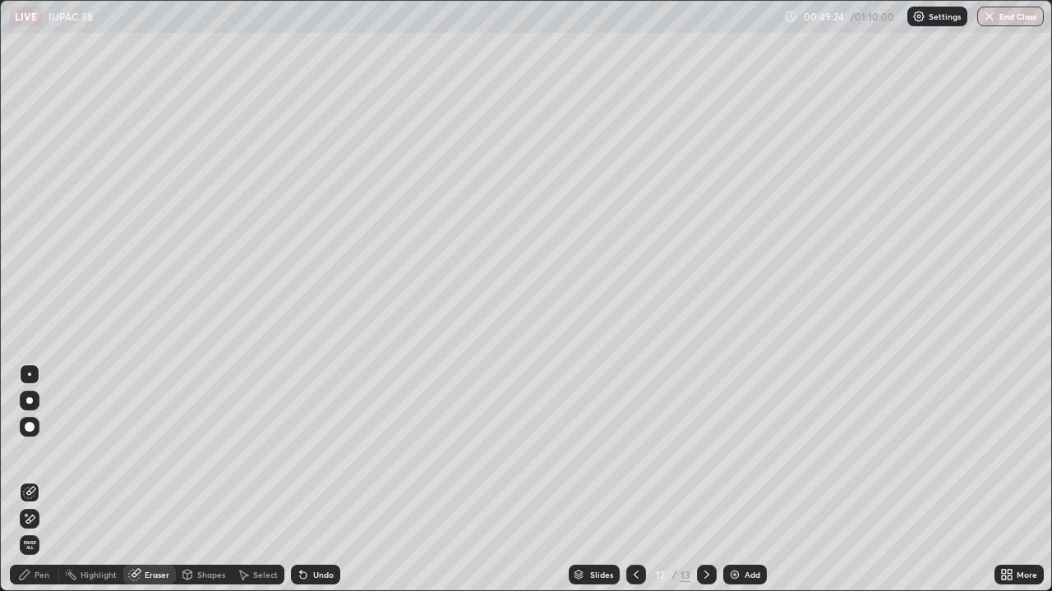
click at [315, 480] on div "Undo" at bounding box center [323, 575] width 21 height 8
click at [44, 480] on div "Pen" at bounding box center [42, 575] width 15 height 8
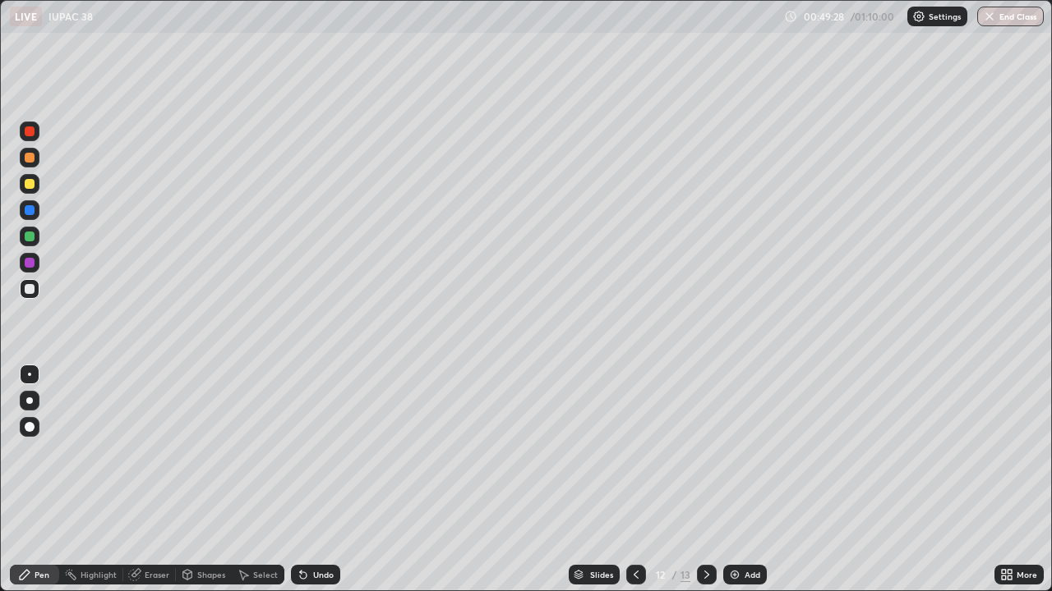
click at [33, 184] on div at bounding box center [30, 184] width 10 height 10
click at [30, 288] on div at bounding box center [30, 289] width 10 height 10
click at [31, 288] on div at bounding box center [30, 289] width 10 height 10
click at [734, 480] on img at bounding box center [734, 574] width 13 height 13
click at [30, 184] on div at bounding box center [30, 184] width 10 height 10
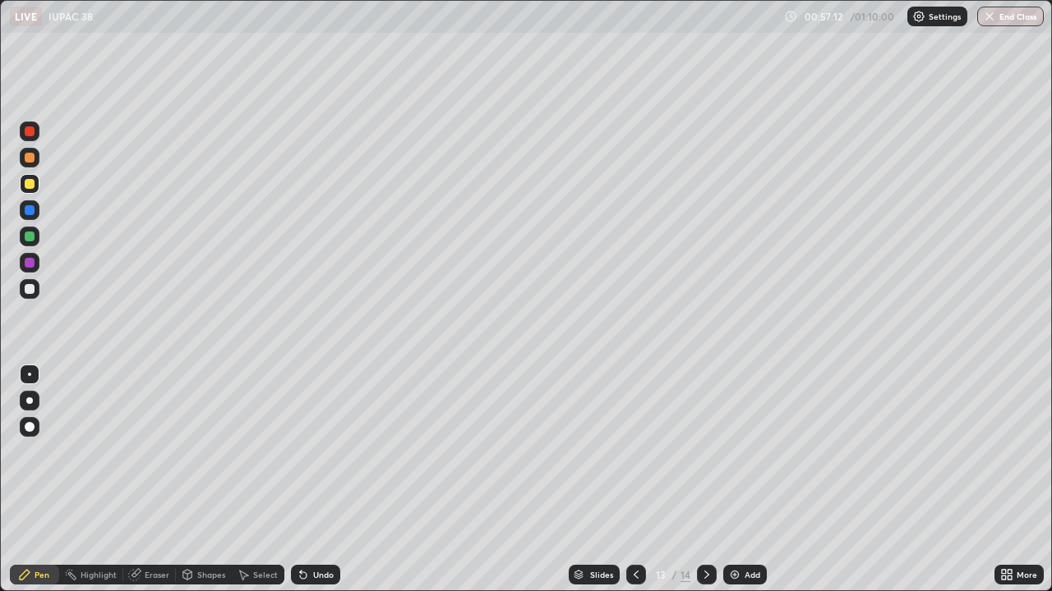
click at [635, 480] on icon at bounding box center [635, 574] width 13 height 13
click at [636, 480] on icon at bounding box center [635, 574] width 13 height 13
click at [634, 480] on icon at bounding box center [635, 574] width 13 height 13
click at [632, 480] on icon at bounding box center [635, 574] width 13 height 13
click at [635, 480] on icon at bounding box center [635, 574] width 13 height 13
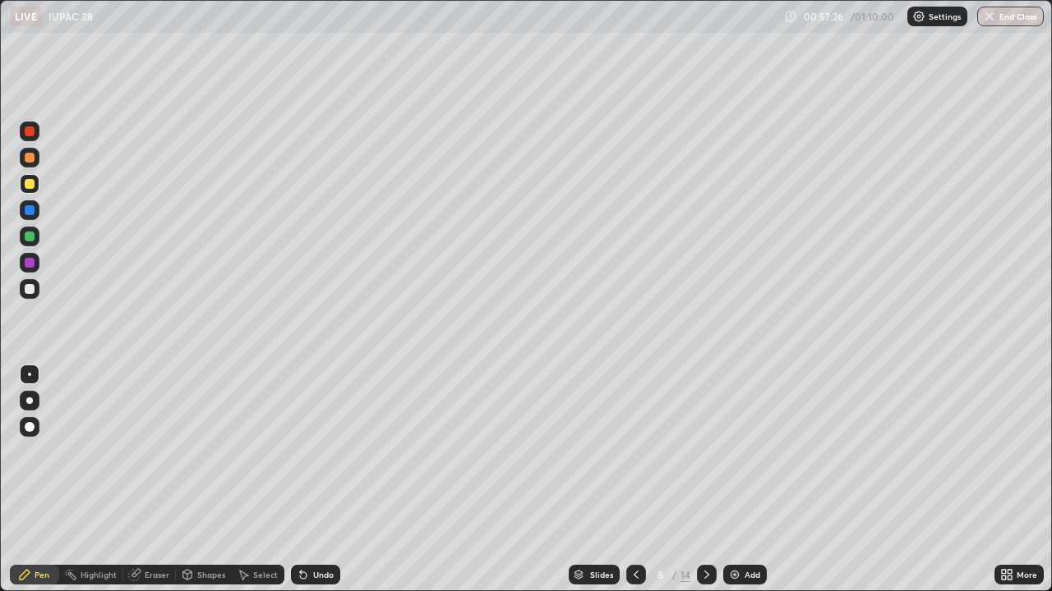
click at [707, 480] on icon at bounding box center [706, 574] width 13 height 13
click at [705, 480] on icon at bounding box center [706, 574] width 13 height 13
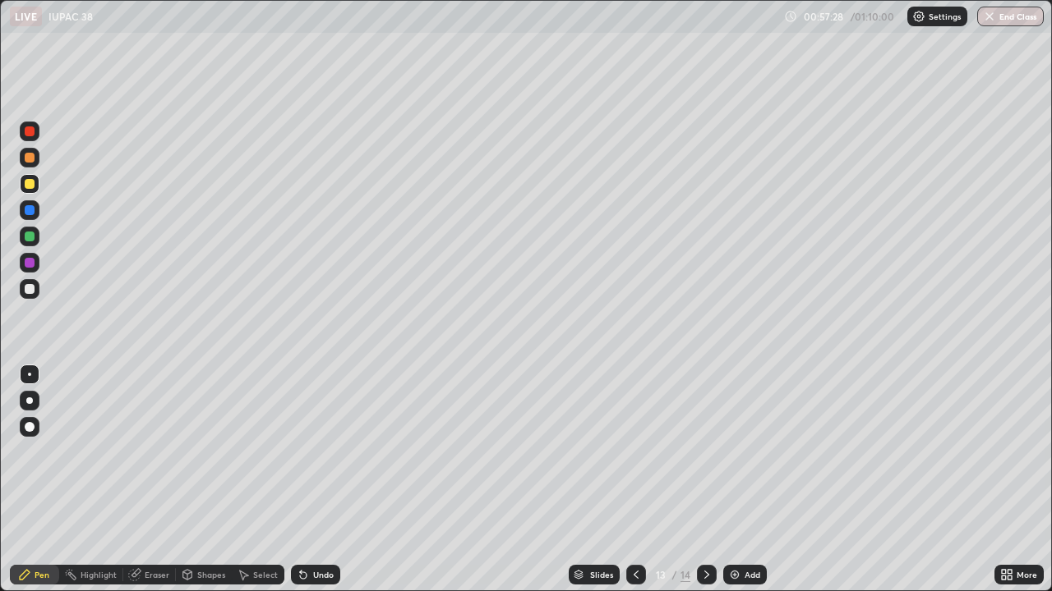
click at [712, 480] on div at bounding box center [707, 575] width 20 height 20
click at [642, 480] on div at bounding box center [636, 575] width 20 height 20
click at [742, 480] on div "Add" at bounding box center [745, 575] width 44 height 20
click at [34, 288] on div at bounding box center [30, 289] width 10 height 10
click at [318, 480] on div "Undo" at bounding box center [323, 575] width 21 height 8
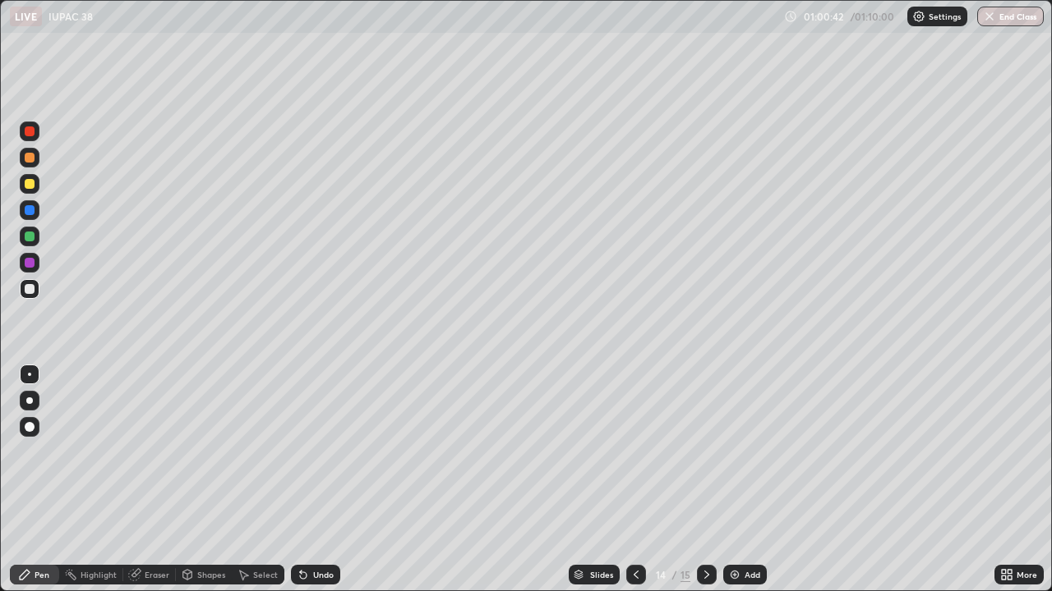
click at [318, 480] on div "Undo" at bounding box center [323, 575] width 21 height 8
click at [634, 480] on icon at bounding box center [635, 574] width 13 height 13
click at [639, 480] on icon at bounding box center [635, 574] width 13 height 13
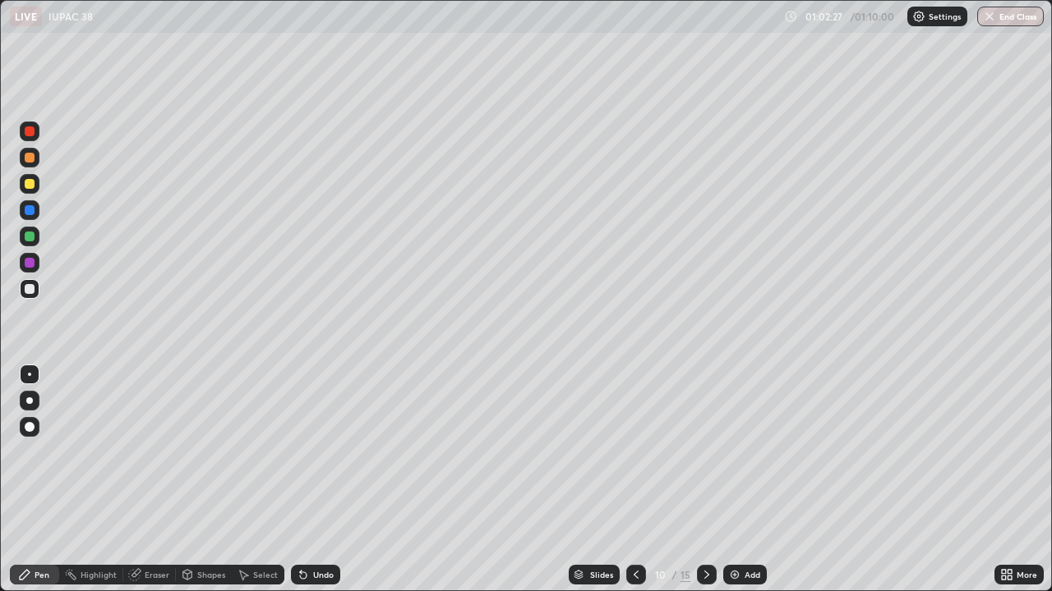
click at [640, 480] on div at bounding box center [636, 575] width 20 height 20
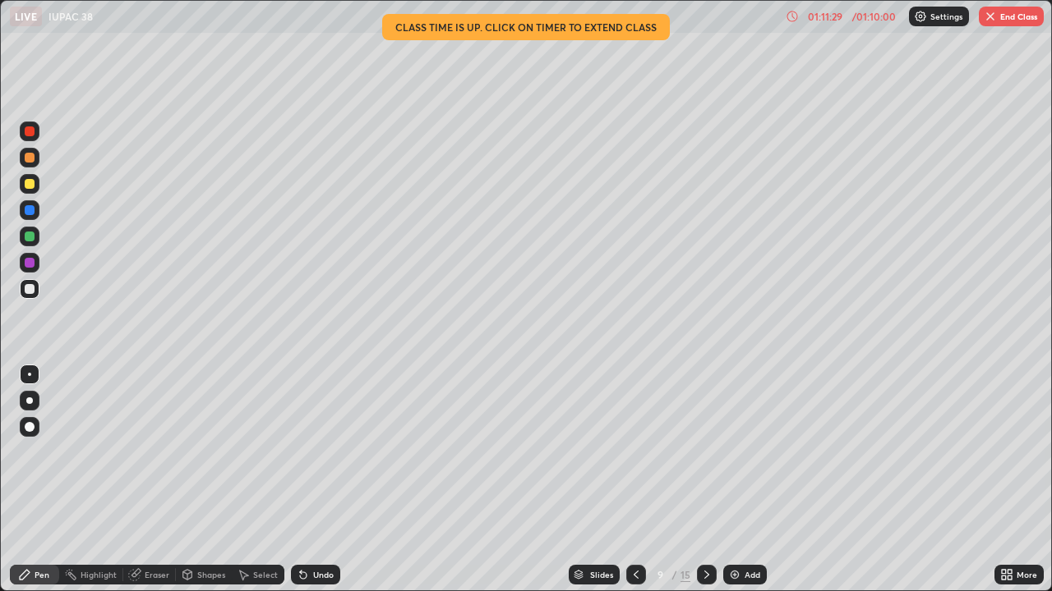
click at [1002, 11] on button "End Class" at bounding box center [1010, 17] width 65 height 20
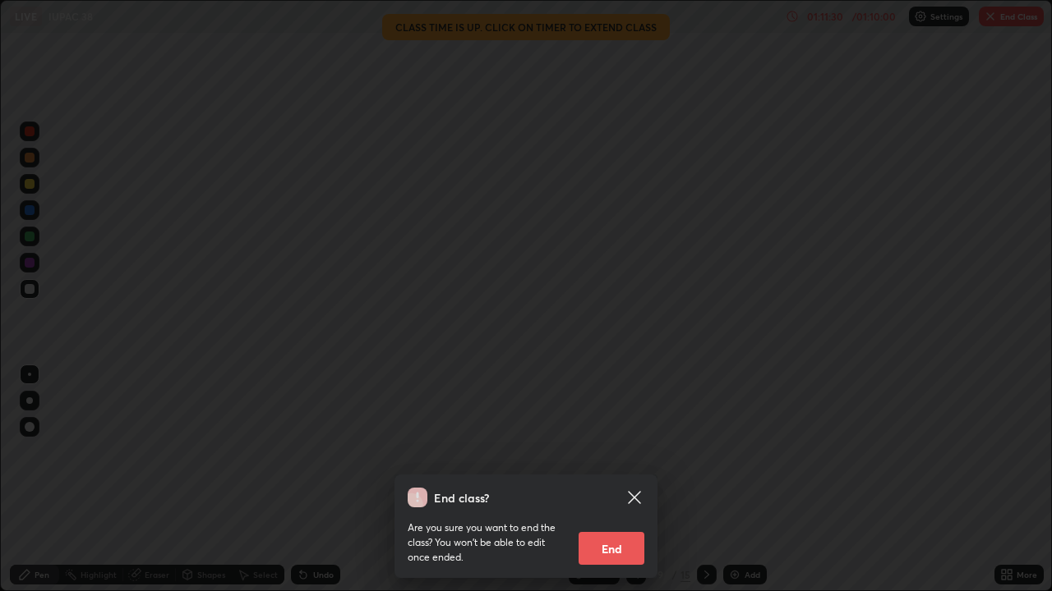
click at [610, 480] on button "End" at bounding box center [611, 548] width 66 height 33
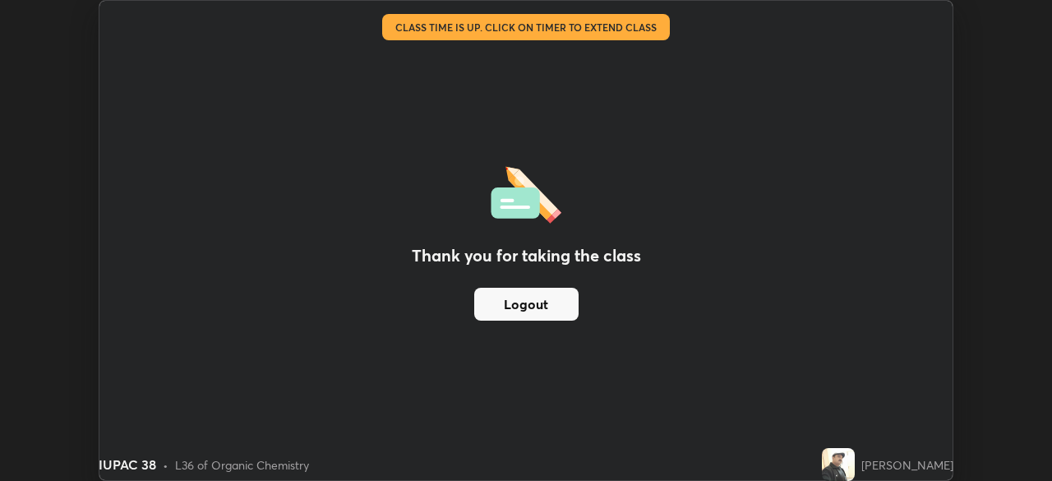
scroll to position [81669, 81098]
